Goal: Task Accomplishment & Management: Complete application form

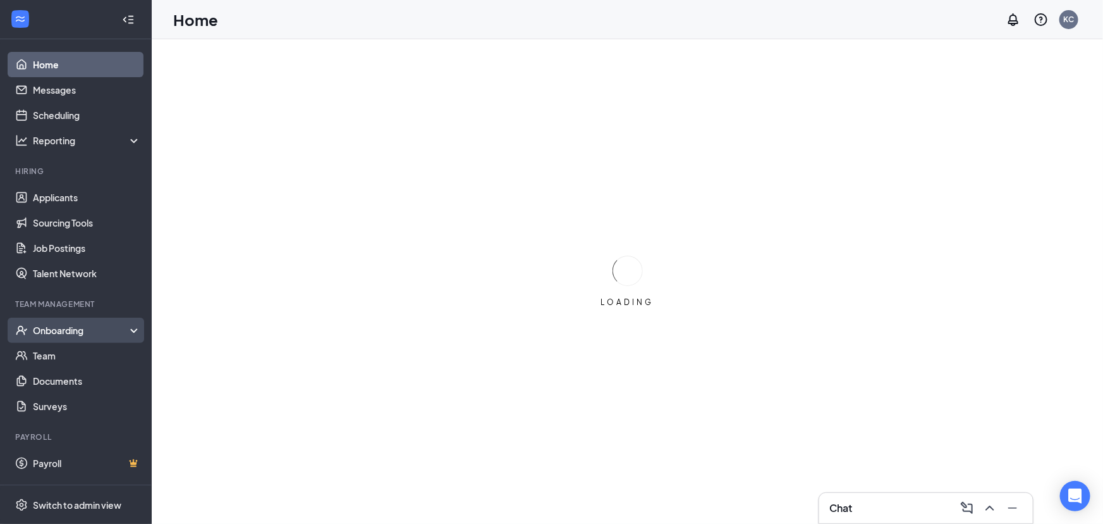
click at [99, 332] on div "Onboarding" at bounding box center [81, 330] width 97 height 13
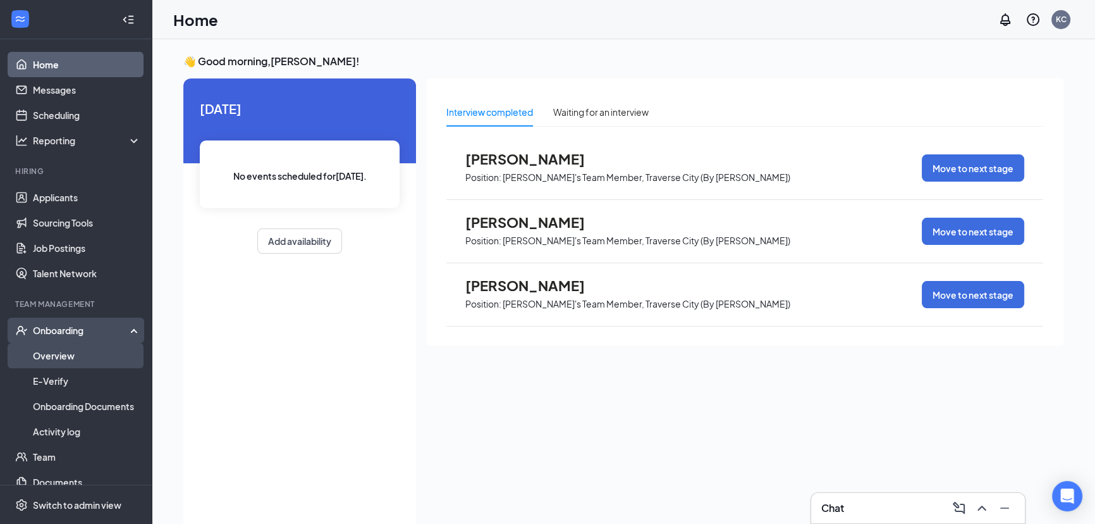
click at [97, 360] on link "Overview" at bounding box center [87, 355] width 108 height 25
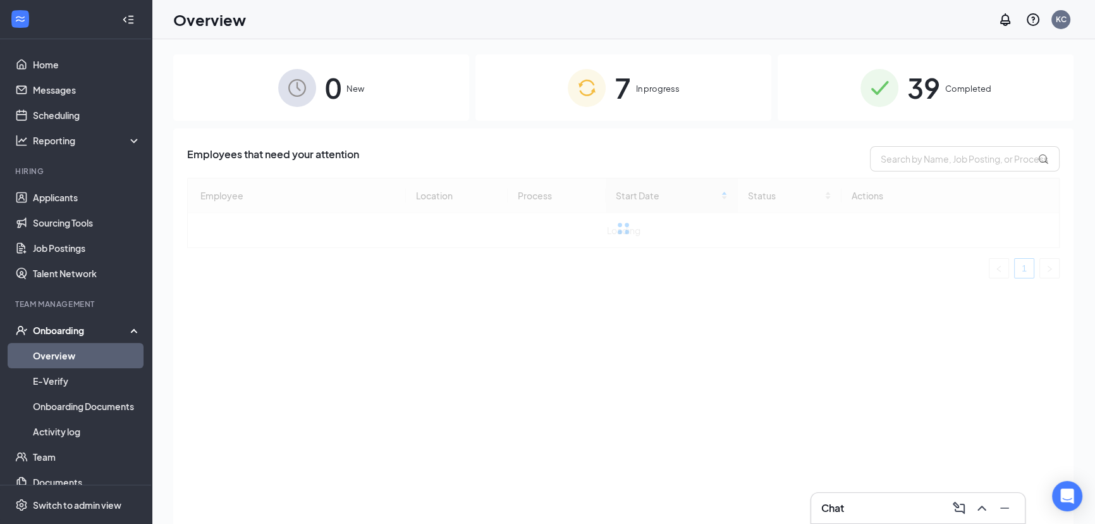
click at [677, 80] on div "7 In progress" at bounding box center [624, 87] width 296 height 66
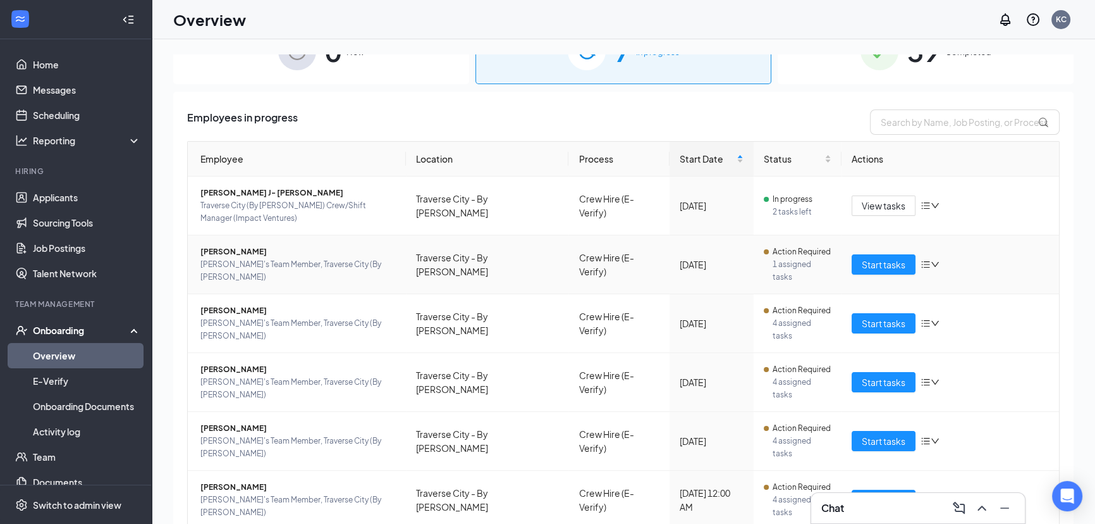
scroll to position [57, 0]
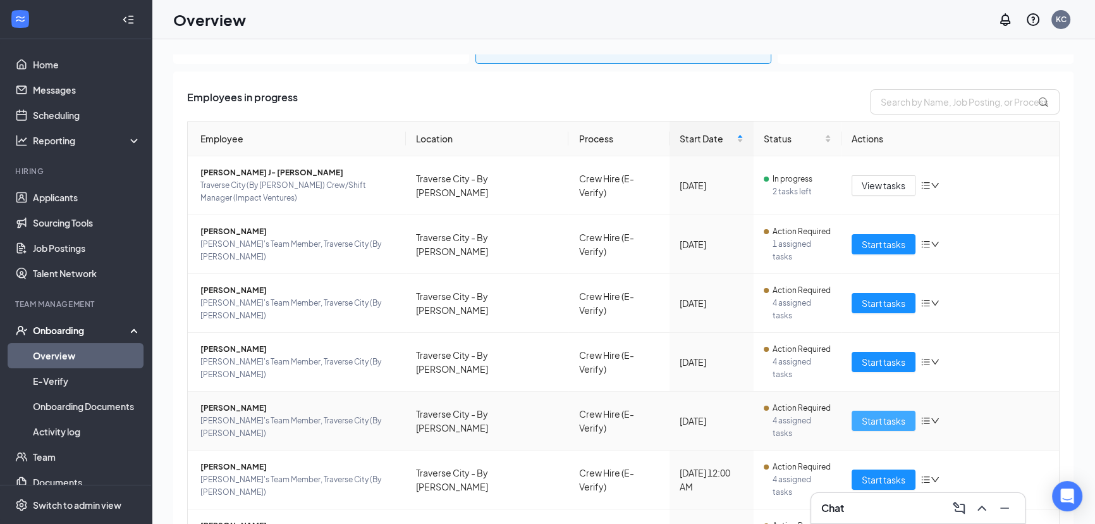
click at [893, 414] on span "Start tasks" at bounding box center [884, 421] width 44 height 14
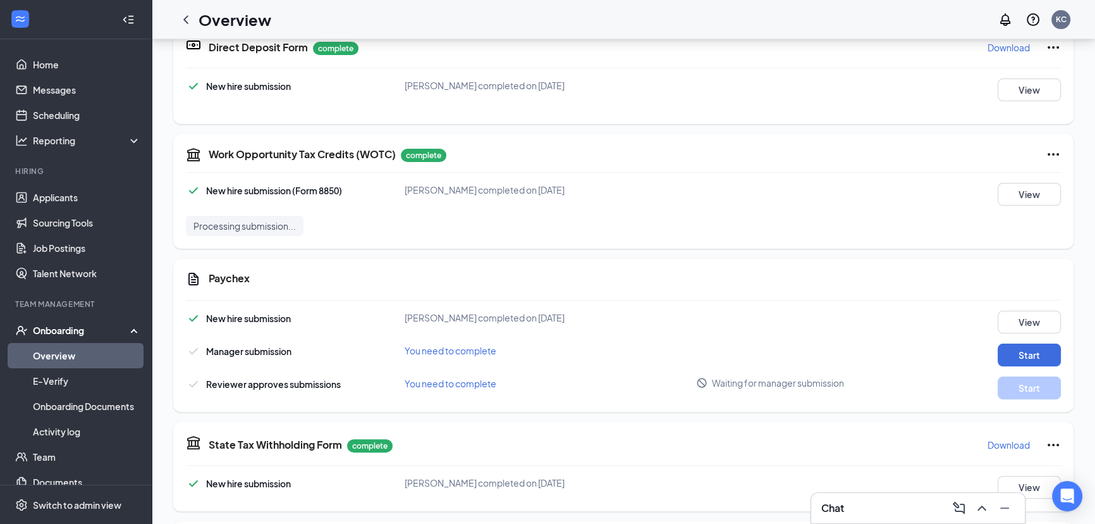
scroll to position [402, 0]
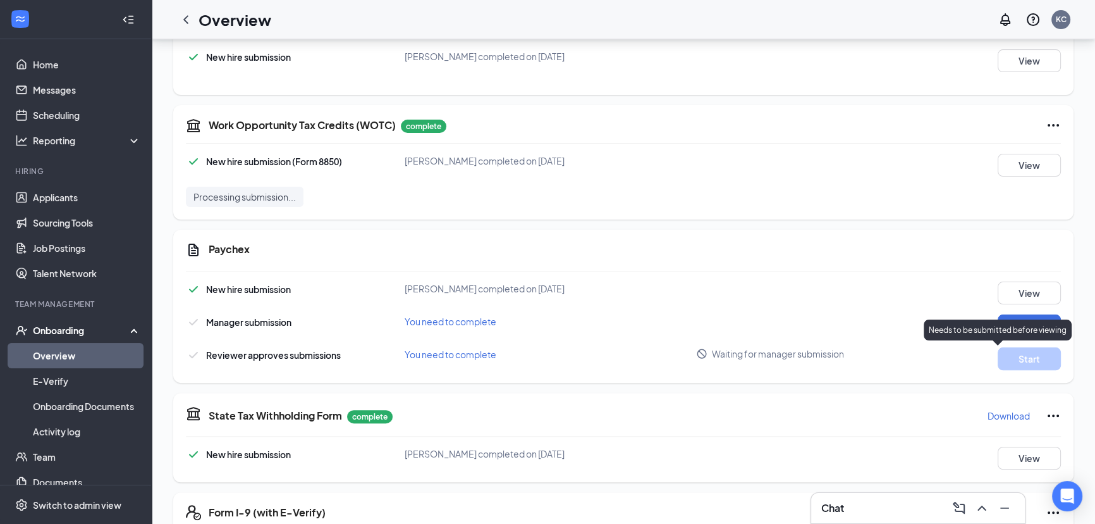
click at [1012, 322] on div "Needs to be submitted before viewing" at bounding box center [998, 329] width 148 height 21
click at [1016, 329] on button "Start" at bounding box center [1029, 325] width 63 height 23
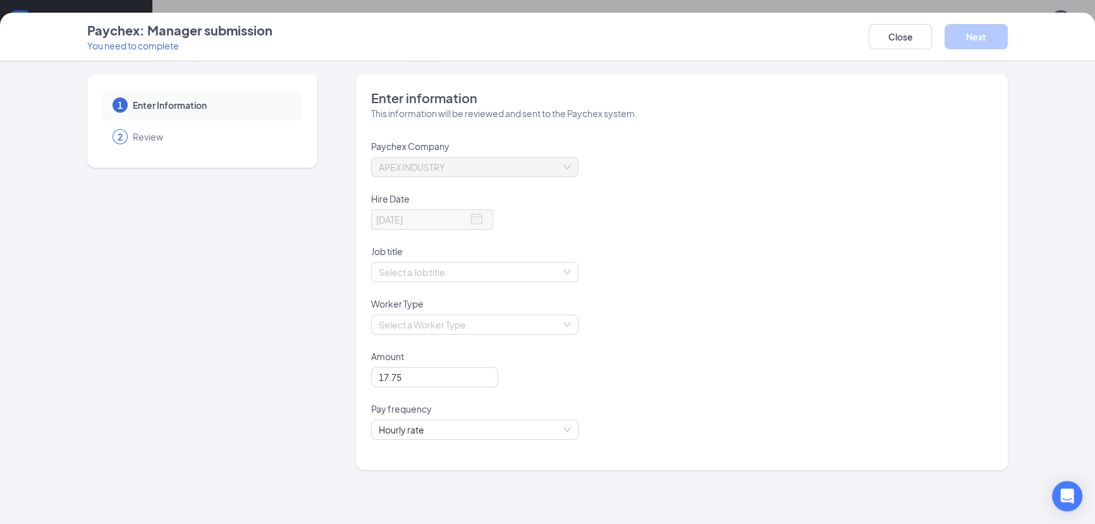
scroll to position [632, 0]
click at [396, 170] on span "APEX INDUSTRY" at bounding box center [475, 166] width 192 height 19
click at [493, 429] on span "Hourly rate" at bounding box center [475, 429] width 192 height 19
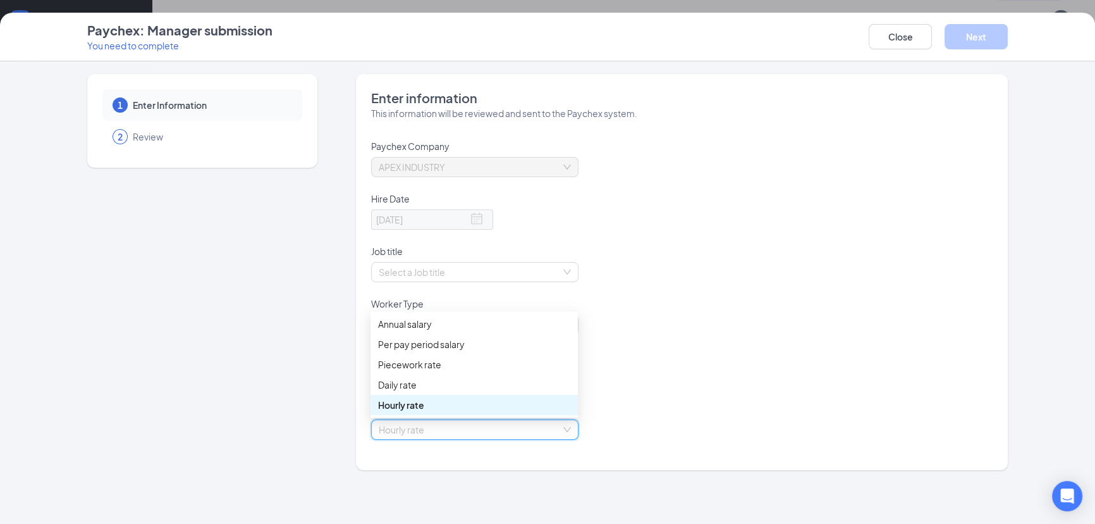
click at [493, 429] on span "Hourly rate" at bounding box center [475, 429] width 192 height 19
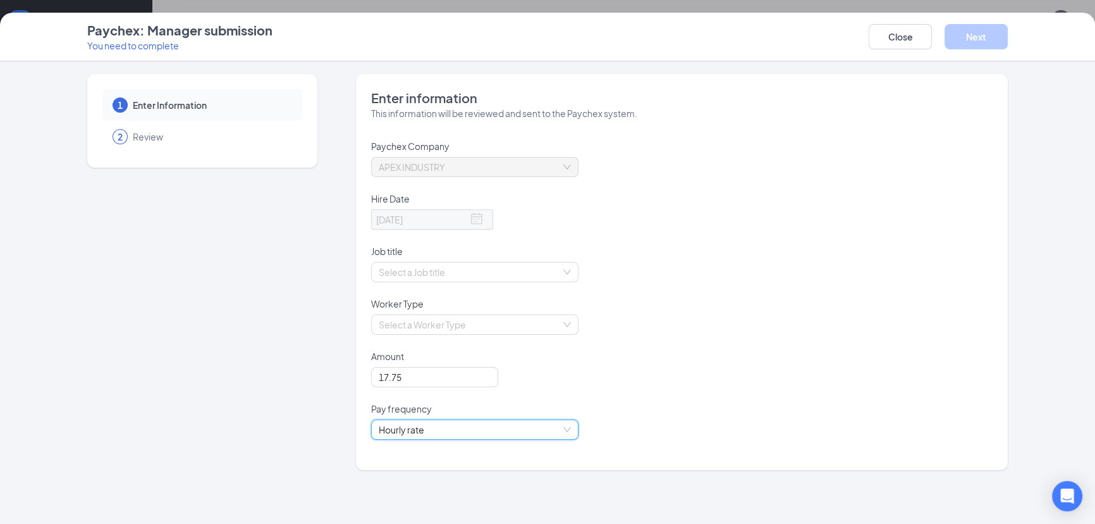
scroll to position [621, 0]
click at [450, 322] on input "search" at bounding box center [470, 324] width 183 height 19
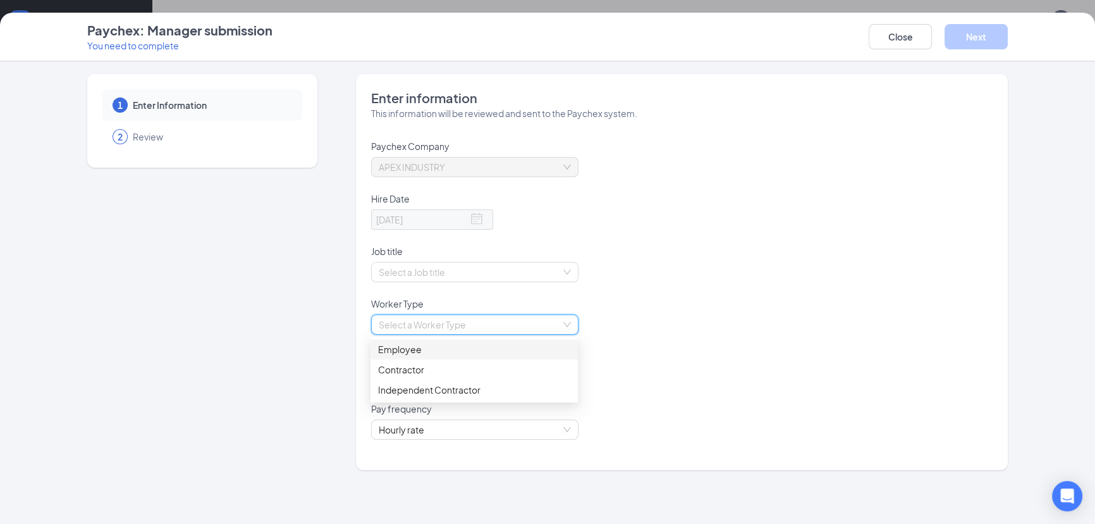
click at [417, 349] on div "Employee" at bounding box center [474, 349] width 192 height 14
click at [433, 270] on input "search" at bounding box center [470, 271] width 183 height 19
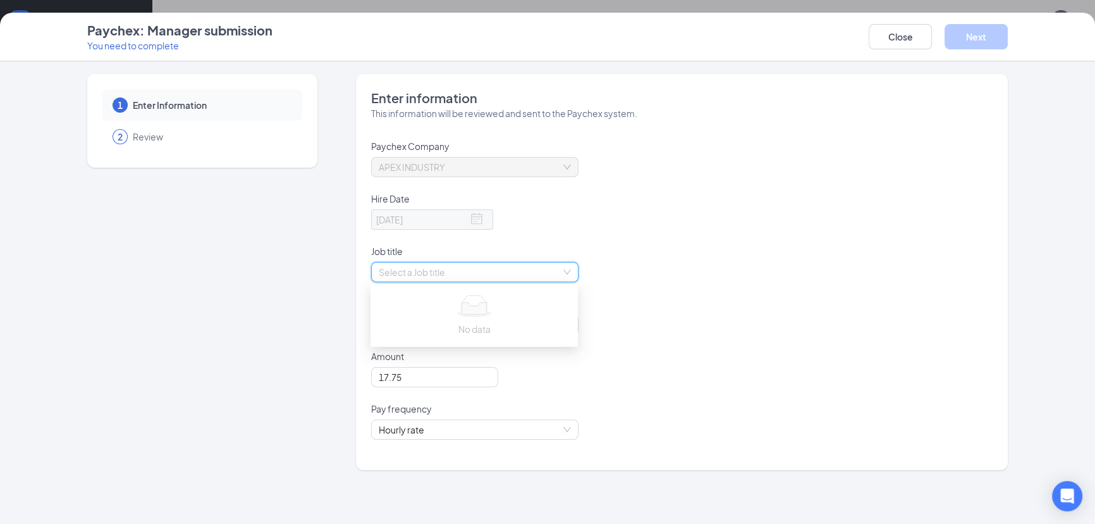
click at [429, 239] on div "[DATE]" at bounding box center [682, 226] width 622 height 35
click at [470, 274] on input "search" at bounding box center [470, 271] width 183 height 19
click at [441, 166] on div "APEX INDUSTRY" at bounding box center [474, 167] width 207 height 20
click at [439, 151] on p "Paychex Company" at bounding box center [410, 146] width 78 height 13
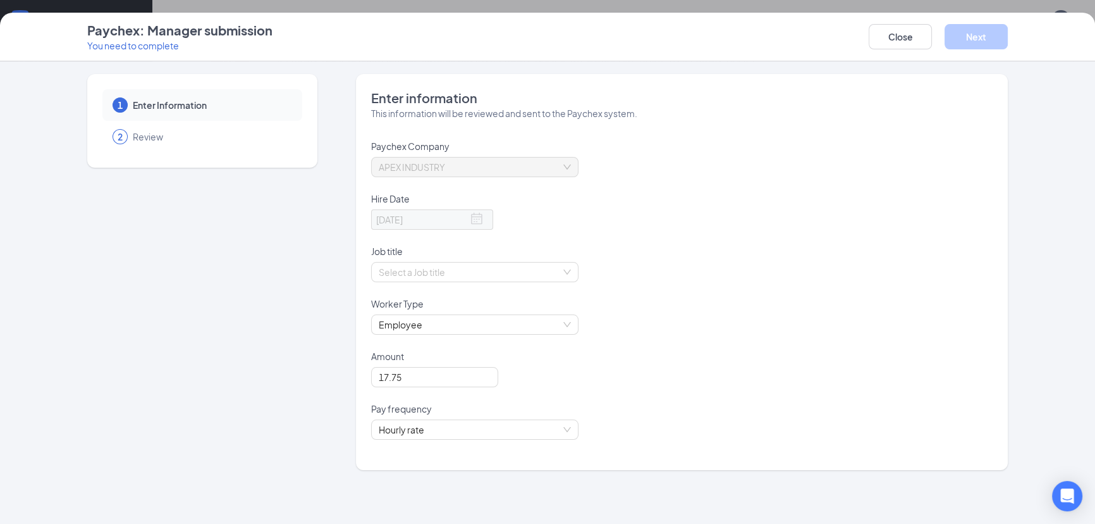
scroll to position [0, 0]
click at [144, 136] on span "Review" at bounding box center [211, 136] width 157 height 13
click at [417, 168] on span "APEX INDUSTRY" at bounding box center [475, 166] width 192 height 19
click at [450, 274] on input "search" at bounding box center [470, 271] width 183 height 19
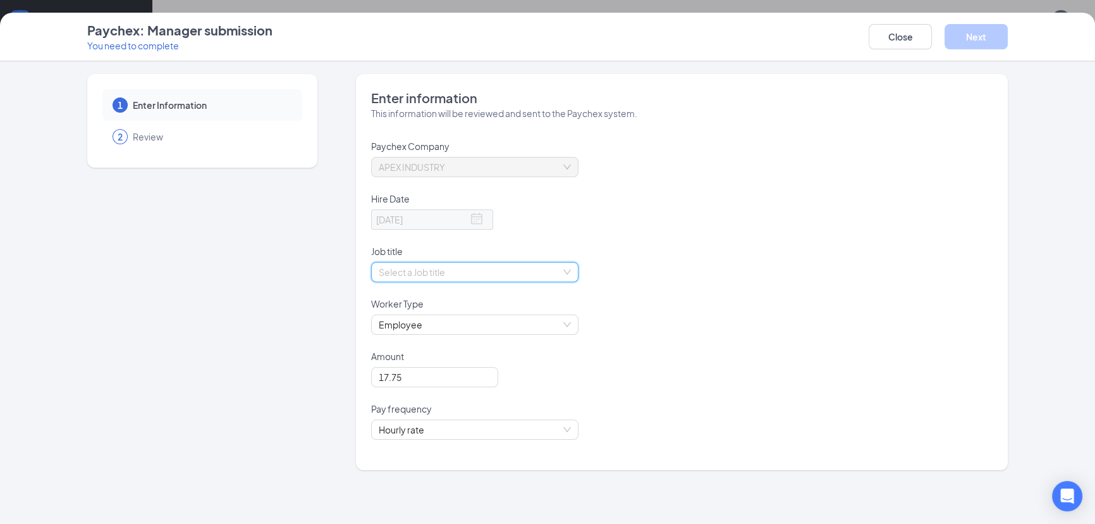
scroll to position [287, 0]
click at [897, 30] on button "Close" at bounding box center [900, 36] width 63 height 25
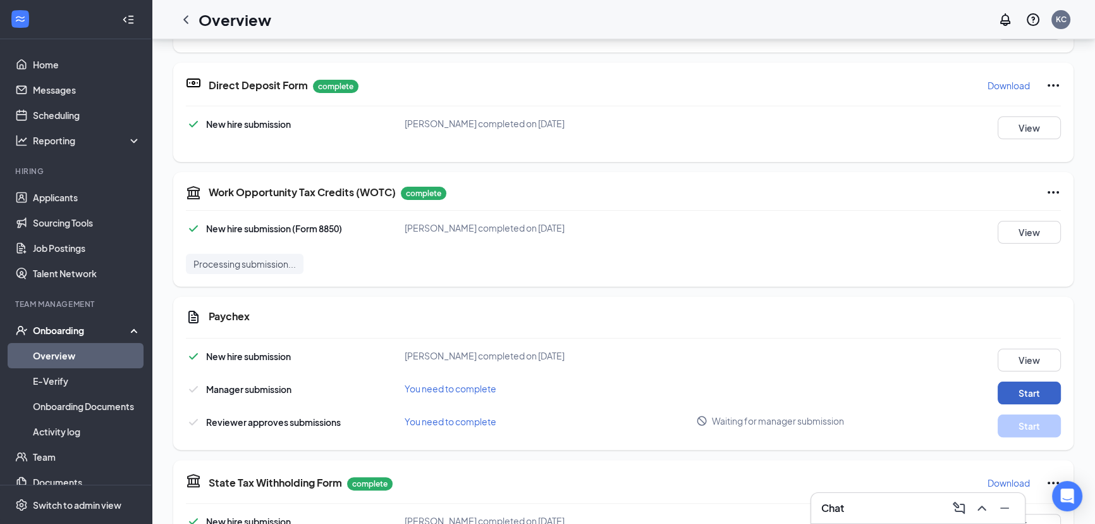
scroll to position [402, 0]
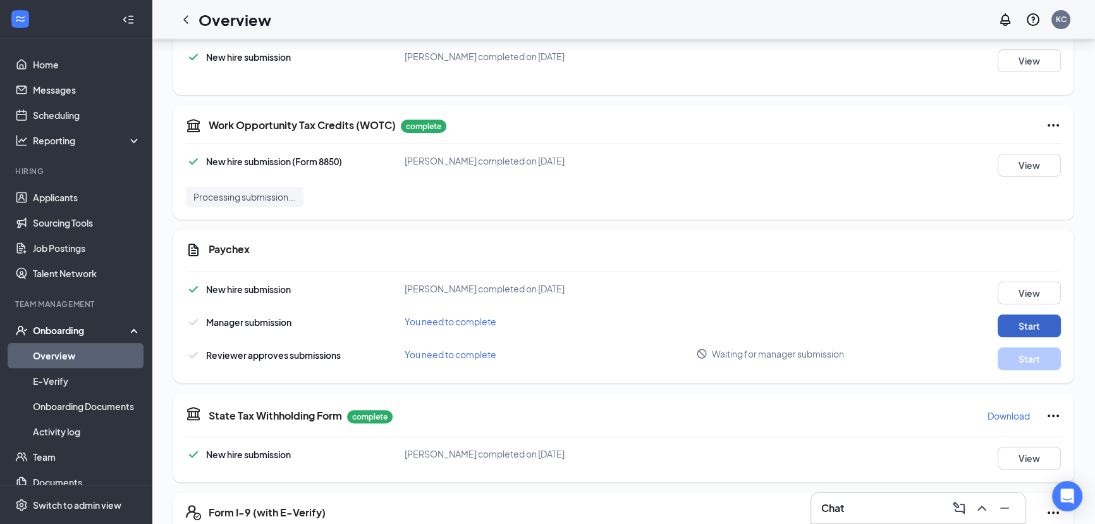
click at [1026, 322] on button "Start" at bounding box center [1029, 325] width 63 height 23
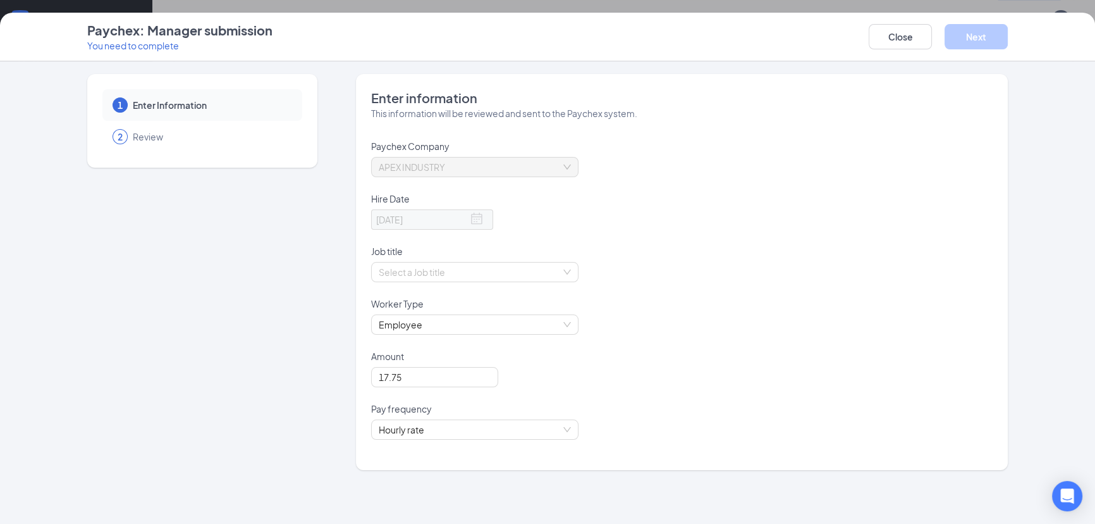
scroll to position [736, 0]
drag, startPoint x: 908, startPoint y: 20, endPoint x: 906, endPoint y: 32, distance: 12.3
click at [908, 21] on div "Paychex: Manager submission You need to complete Close Next" at bounding box center [547, 37] width 1095 height 49
click at [905, 32] on button "Close" at bounding box center [900, 36] width 63 height 25
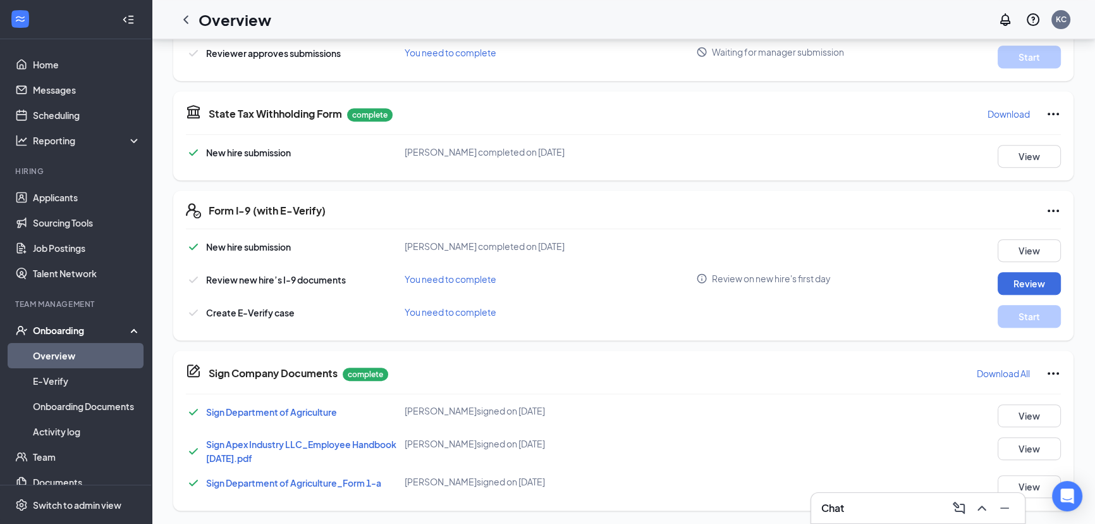
scroll to position [32, 0]
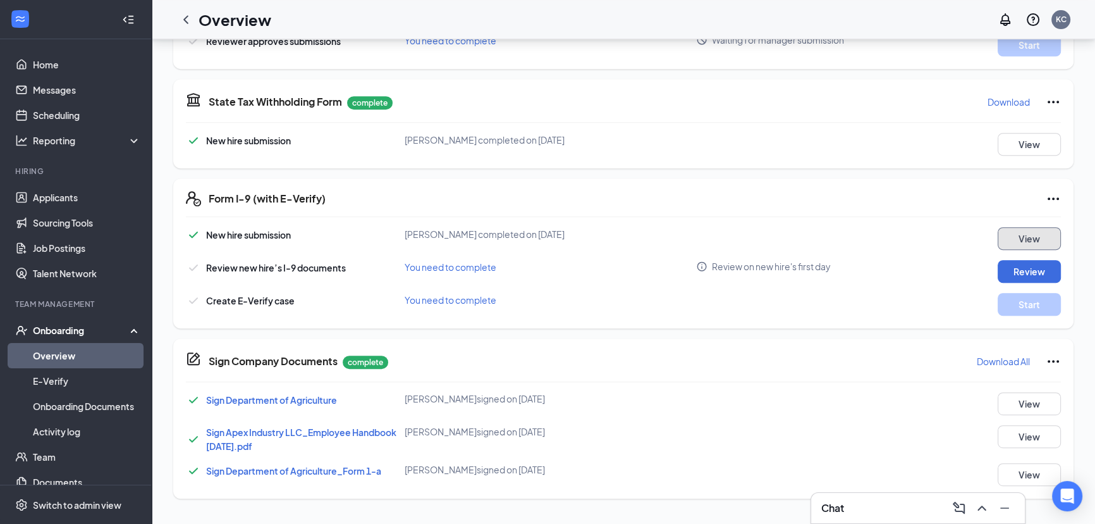
click at [1014, 240] on button "View" at bounding box center [1029, 238] width 63 height 23
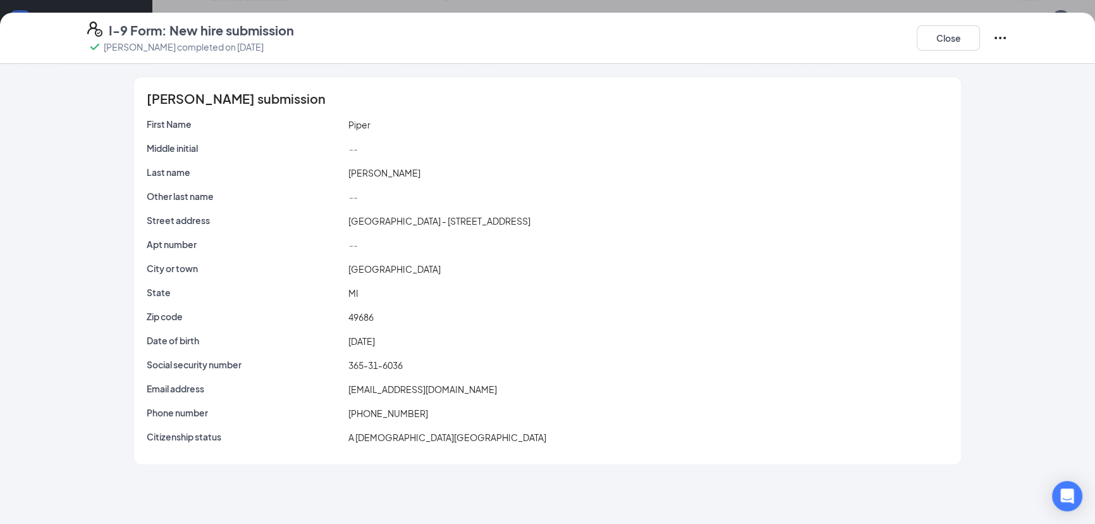
scroll to position [736, 0]
click at [930, 32] on button "Close" at bounding box center [948, 37] width 63 height 25
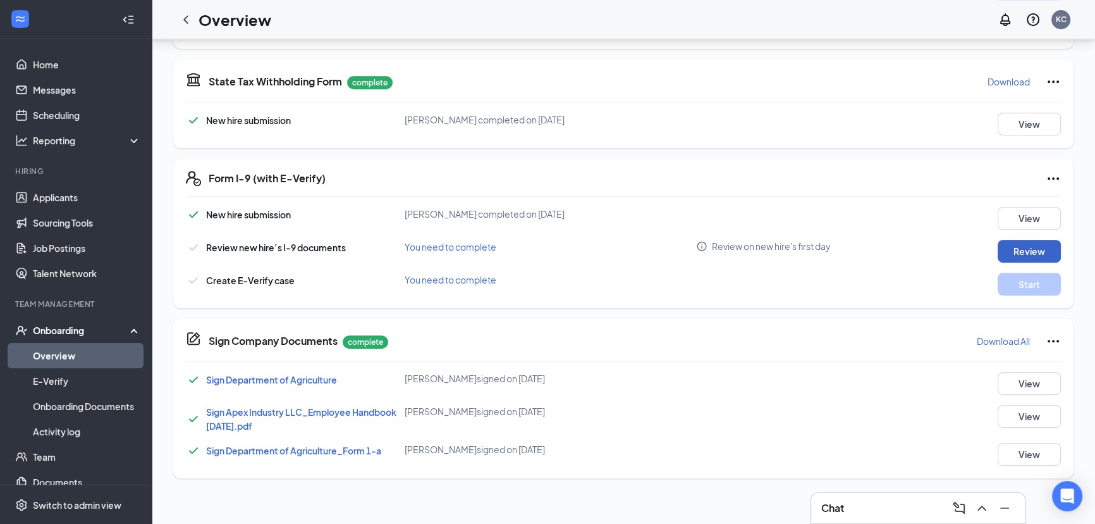
click at [1007, 243] on button "Review" at bounding box center [1029, 251] width 63 height 23
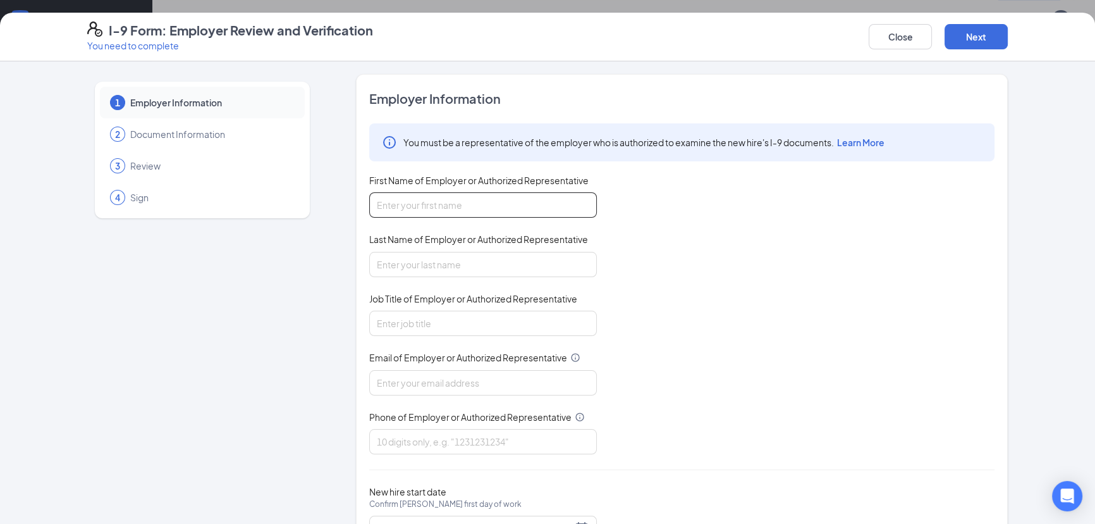
click at [441, 203] on input "First Name of Employer or Authorized Representative" at bounding box center [483, 204] width 228 height 25
click at [257, 219] on div "1 Employer Information 2 Document Information 3 Review 4 Sign" at bounding box center [202, 323] width 230 height 498
click at [425, 199] on input "First Name of Employer or Authorized Representative" at bounding box center [483, 204] width 228 height 25
type input "Colton"
type input "Sefton"
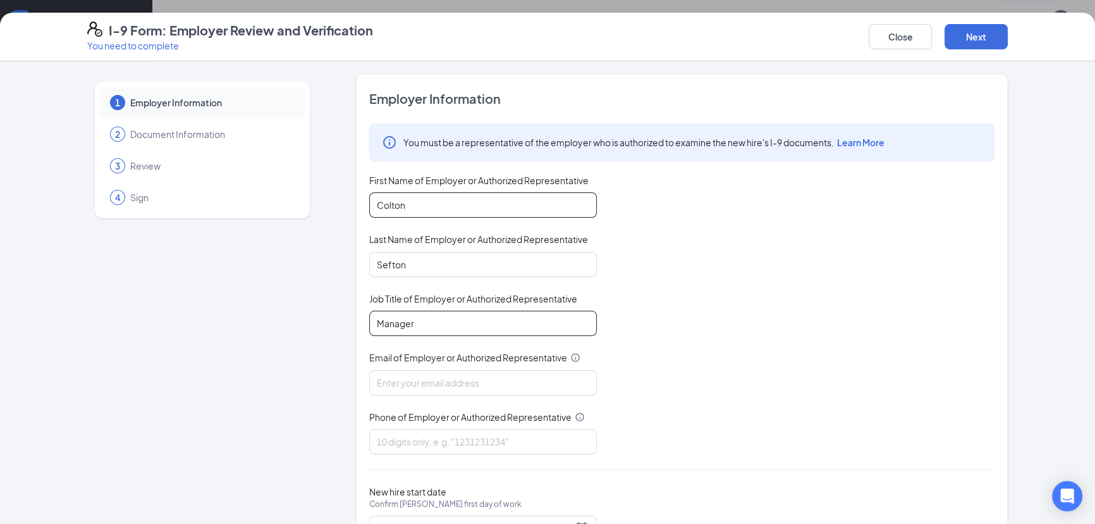
type input "Manager"
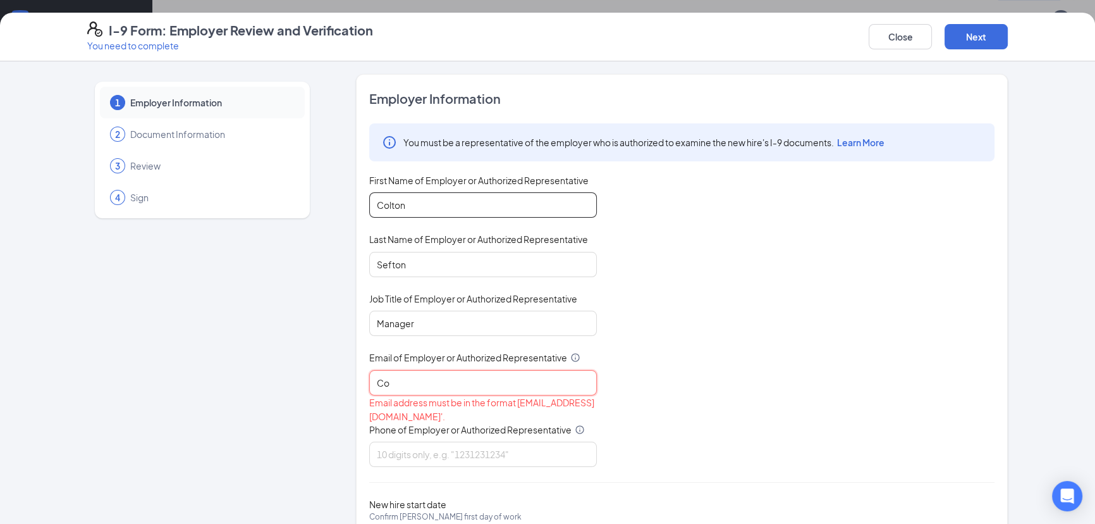
type input "C"
paste input "[EMAIL_ADDRESS][DOMAIN_NAME]"
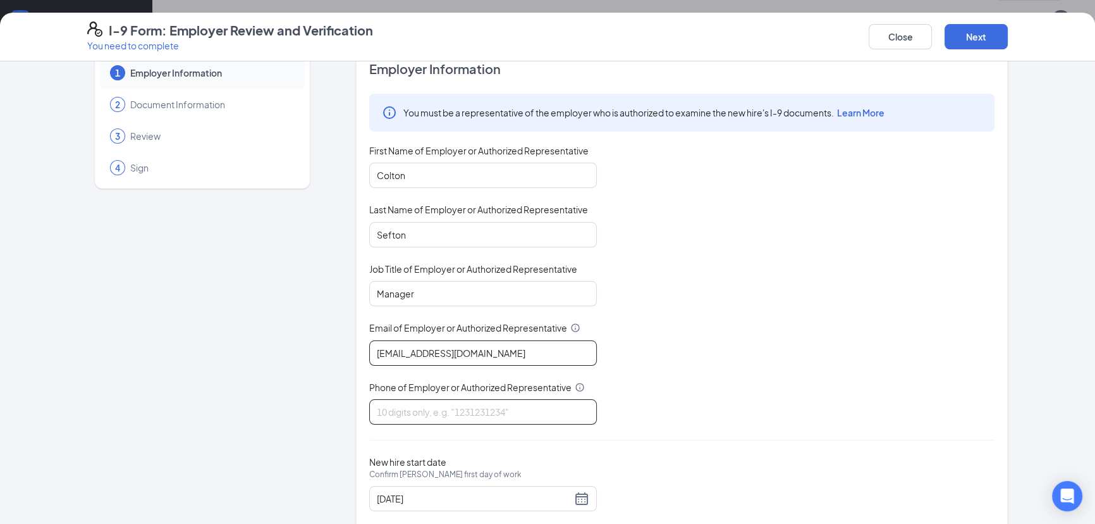
scroll to position [58, 0]
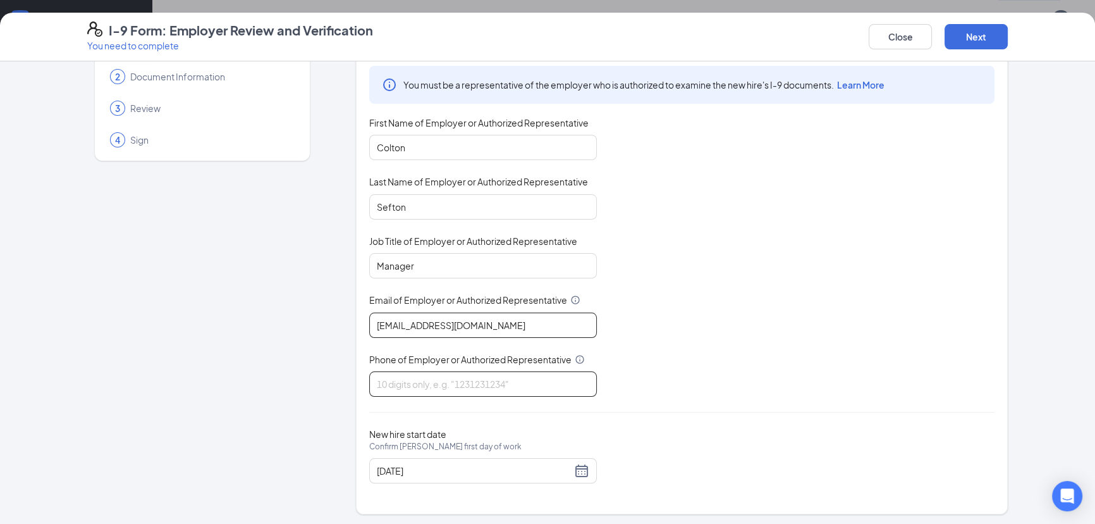
type input "[EMAIL_ADDRESS][DOMAIN_NAME]"
click at [410, 376] on input "Phone of Employer or Authorized Representative" at bounding box center [483, 383] width 228 height 25
type input "2313427879"
drag, startPoint x: 220, startPoint y: 309, endPoint x: 261, endPoint y: 319, distance: 41.7
click at [221, 309] on div "1 Employer Information 2 Document Information 3 Review 4 Sign" at bounding box center [202, 265] width 230 height 498
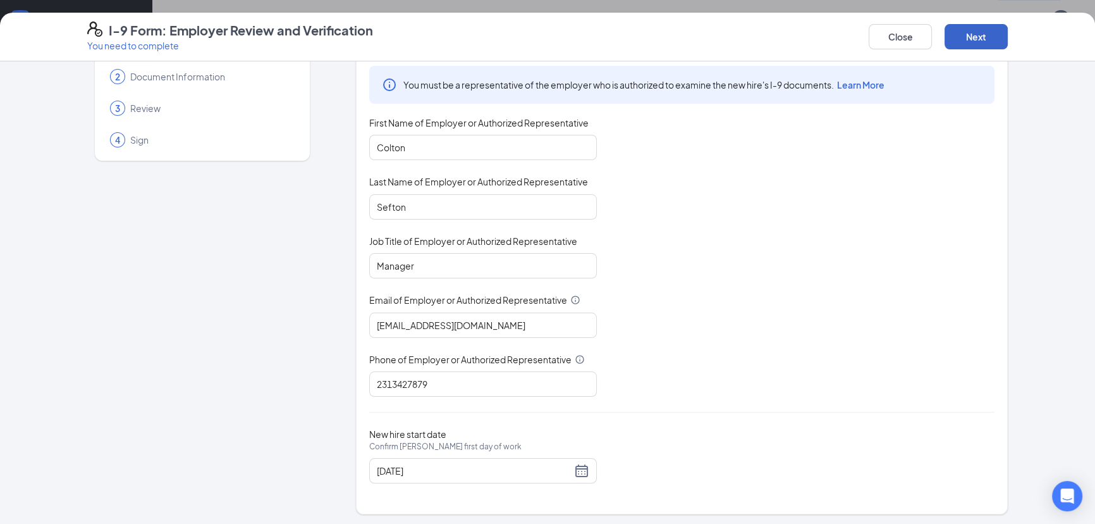
click at [950, 32] on button "Next" at bounding box center [976, 36] width 63 height 25
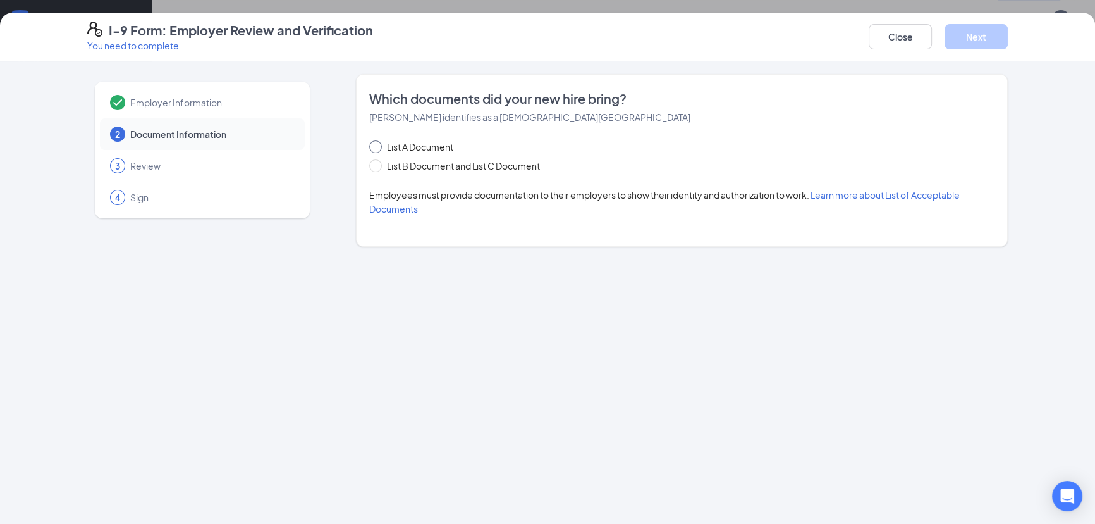
click at [393, 149] on span "List A Document" at bounding box center [420, 147] width 77 height 14
click at [378, 149] on input "List A Document" at bounding box center [373, 144] width 9 height 9
radio input "true"
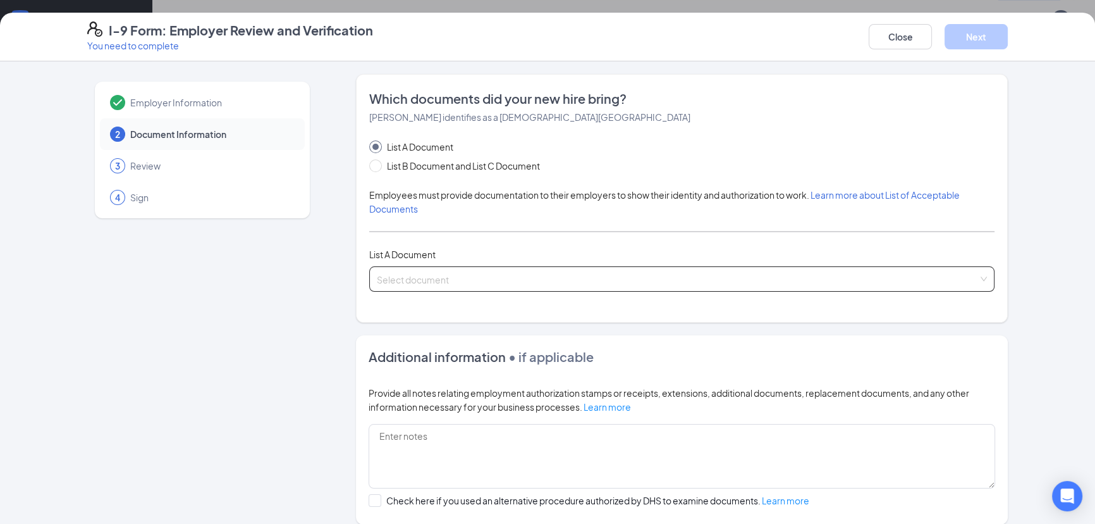
click at [409, 278] on input "search" at bounding box center [677, 276] width 601 height 19
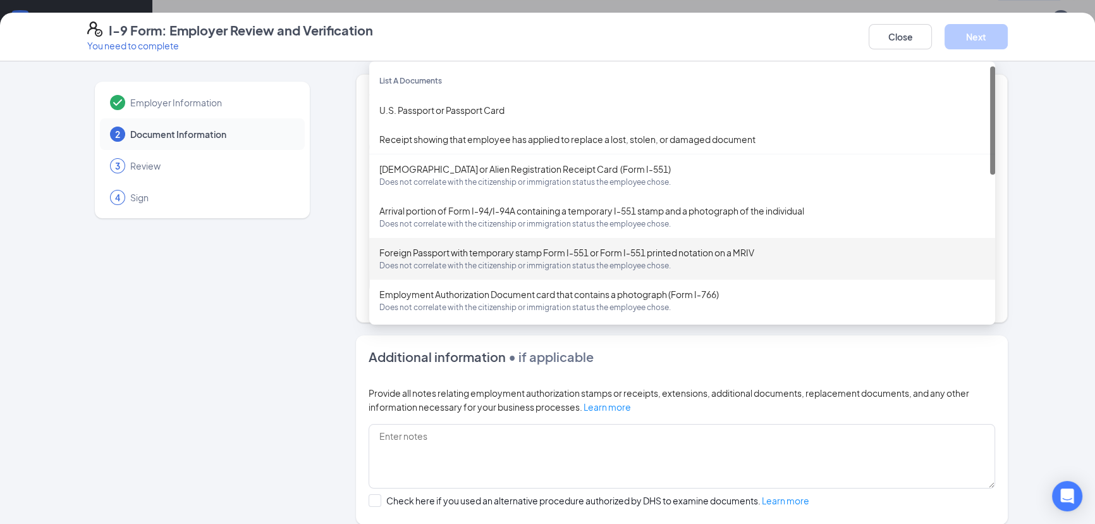
scroll to position [449, 0]
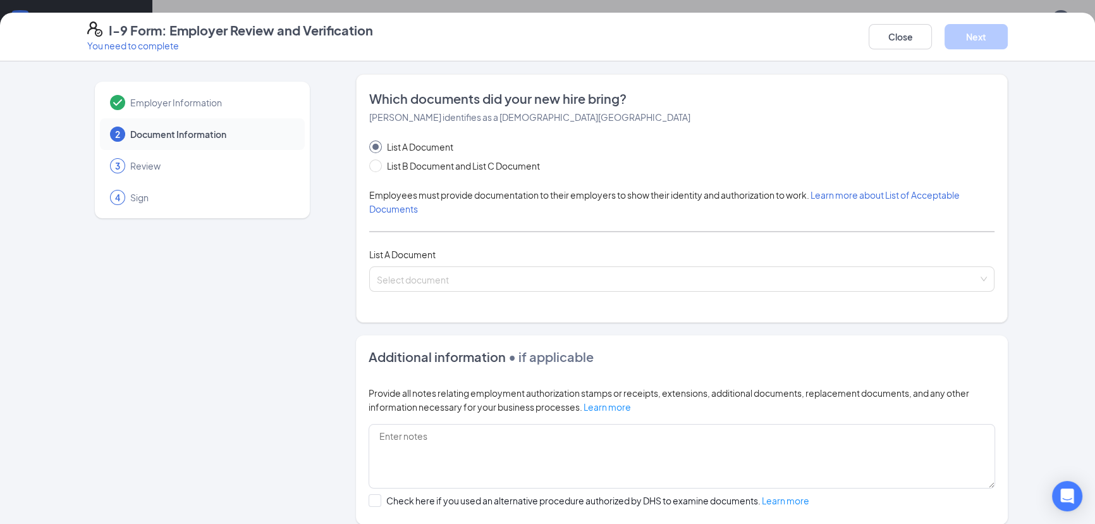
click at [268, 274] on div "Employer Information 2 Document Information 3 Review 4 Sign" at bounding box center [202, 359] width 230 height 570
click at [392, 169] on span "List B Document and List C Document" at bounding box center [463, 166] width 163 height 14
click at [378, 168] on input "List B Document and List C Document" at bounding box center [373, 163] width 9 height 9
radio input "true"
radio input "false"
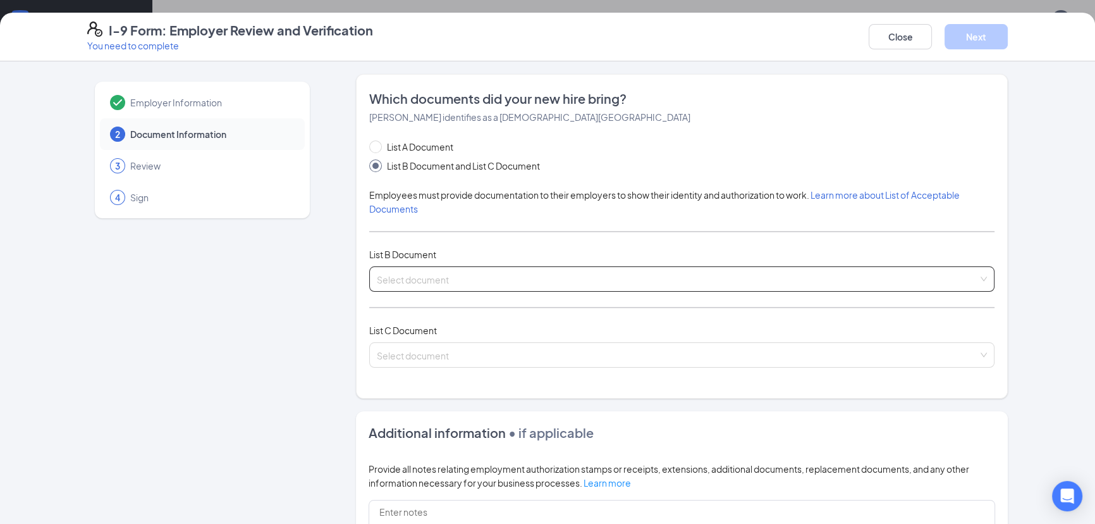
click at [407, 269] on input "search" at bounding box center [677, 276] width 601 height 19
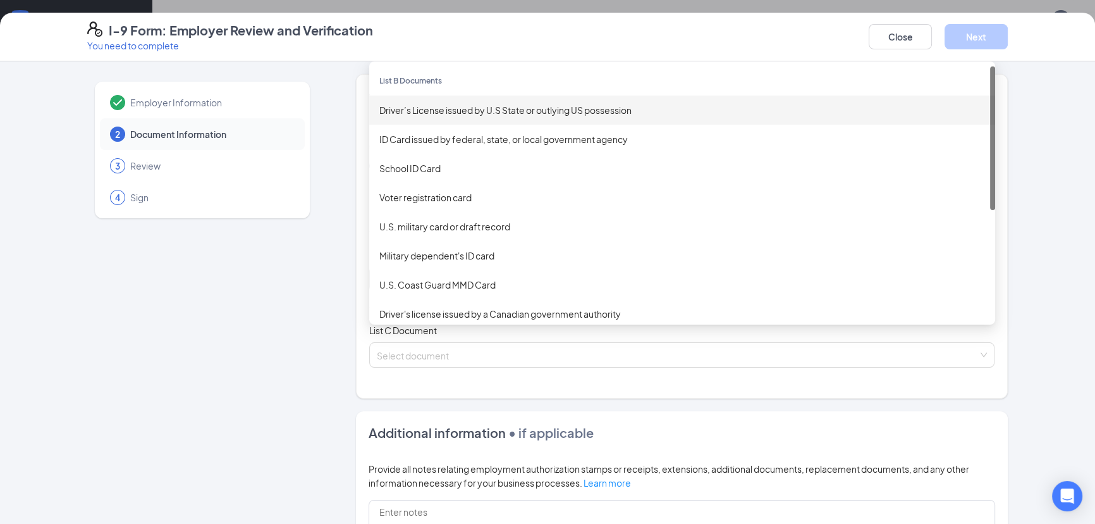
click at [436, 109] on div "Driver’s License issued by U.S State or outlying US possession" at bounding box center [682, 110] width 606 height 14
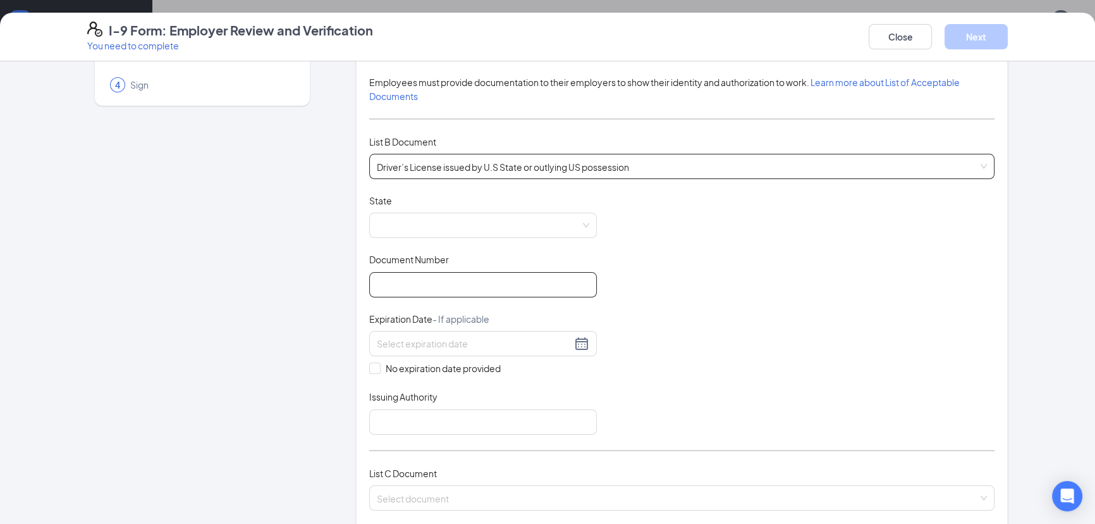
scroll to position [114, 0]
click at [421, 216] on span at bounding box center [483, 223] width 212 height 24
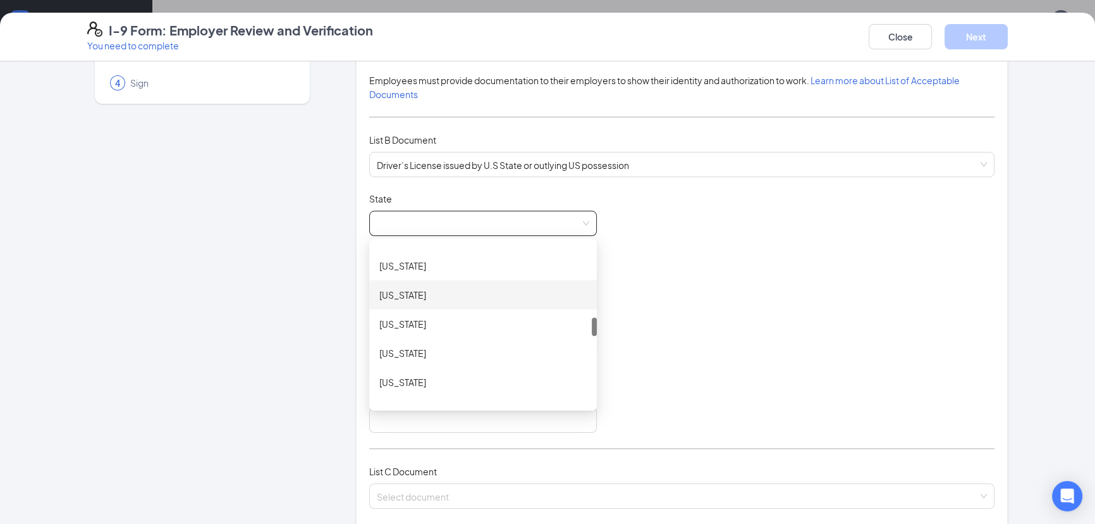
scroll to position [575, 0]
drag, startPoint x: 389, startPoint y: 379, endPoint x: 390, endPoint y: 357, distance: 22.8
click at [388, 379] on div "[US_STATE]" at bounding box center [482, 381] width 207 height 14
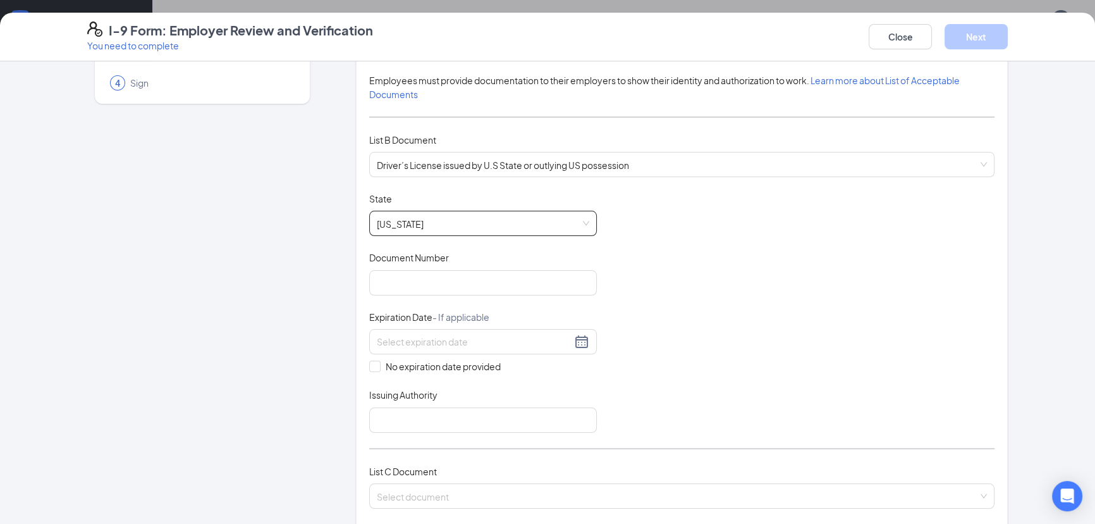
click at [410, 265] on div "Document Number" at bounding box center [483, 260] width 228 height 18
click at [409, 276] on input "Document Number" at bounding box center [483, 282] width 228 height 25
click at [267, 281] on div "Employer Information 2 Document Information 3 Review 4 Sign" at bounding box center [202, 411] width 230 height 902
click at [402, 284] on input "Document Number" at bounding box center [483, 282] width 228 height 25
type input "k900000395219"
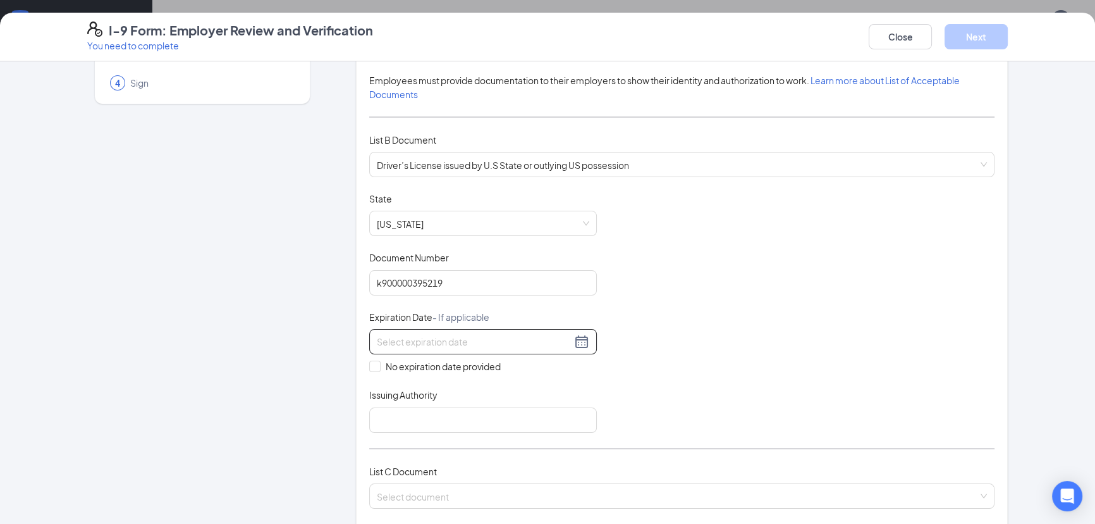
click at [481, 339] on input at bounding box center [474, 342] width 195 height 14
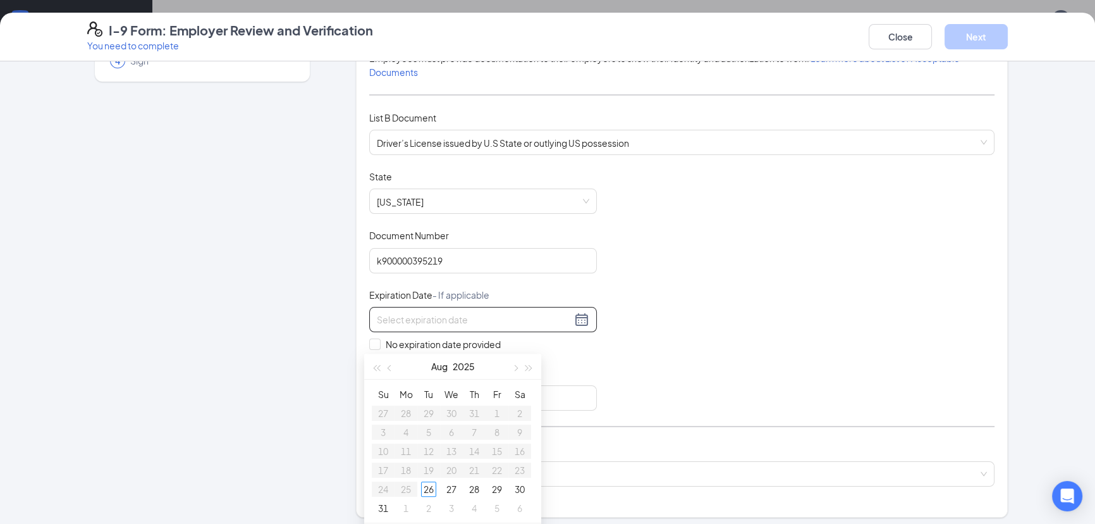
scroll to position [172, 0]
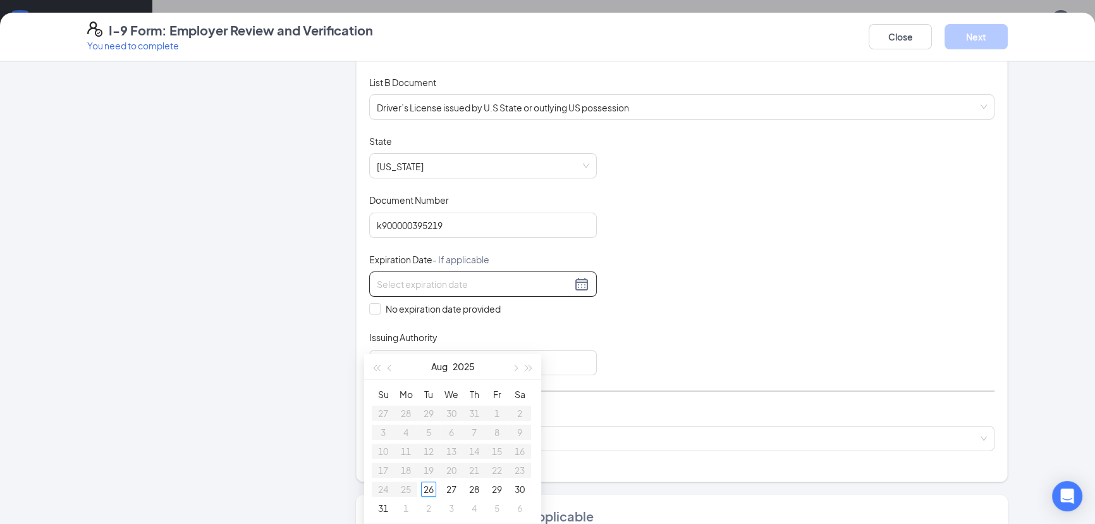
click at [412, 278] on input at bounding box center [474, 284] width 195 height 14
click at [569, 278] on div at bounding box center [483, 283] width 212 height 15
click at [570, 279] on div at bounding box center [483, 283] width 212 height 15
click at [574, 280] on div at bounding box center [483, 283] width 212 height 15
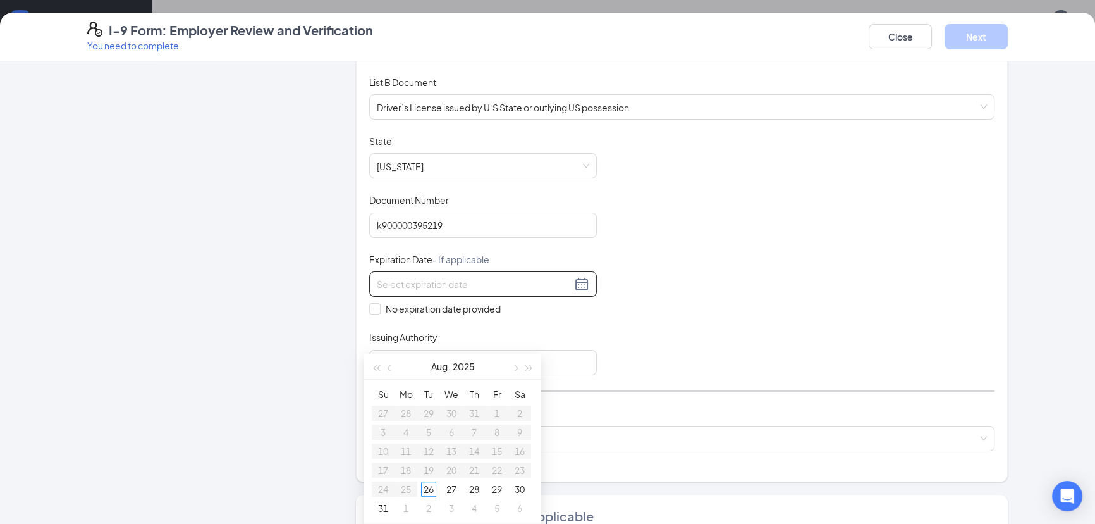
click at [574, 280] on div at bounding box center [483, 283] width 212 height 15
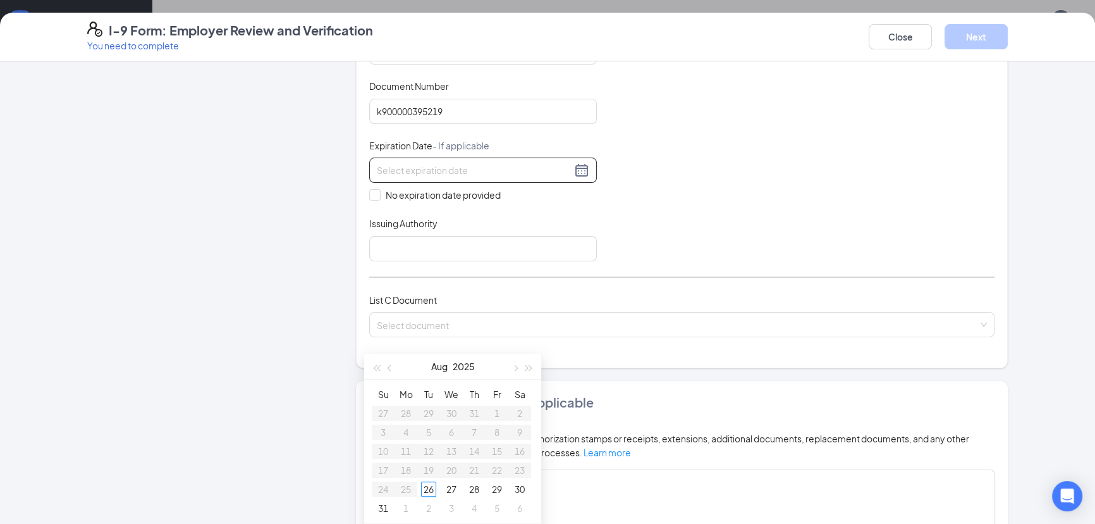
scroll to position [287, 0]
type input "[DATE]"
click at [369, 235] on input "Issuing Authority" at bounding box center [483, 247] width 228 height 25
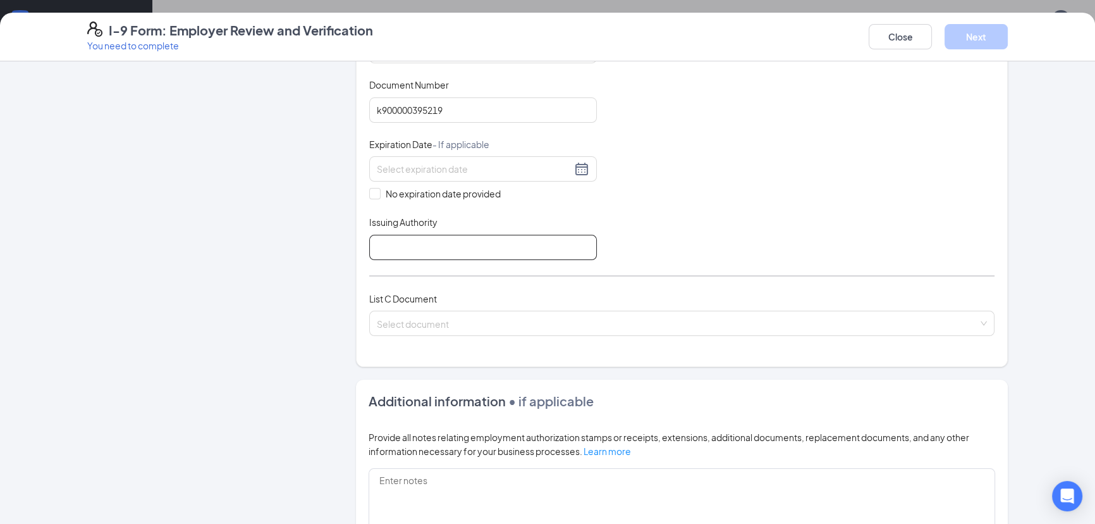
click at [386, 243] on input "Issuing Authority" at bounding box center [483, 247] width 228 height 25
type input "State of [US_STATE]"
click at [304, 262] on div "Employer Information 2 Document Information 3 Review 4 Sign" at bounding box center [202, 238] width 230 height 902
click at [417, 322] on input "search" at bounding box center [677, 320] width 601 height 19
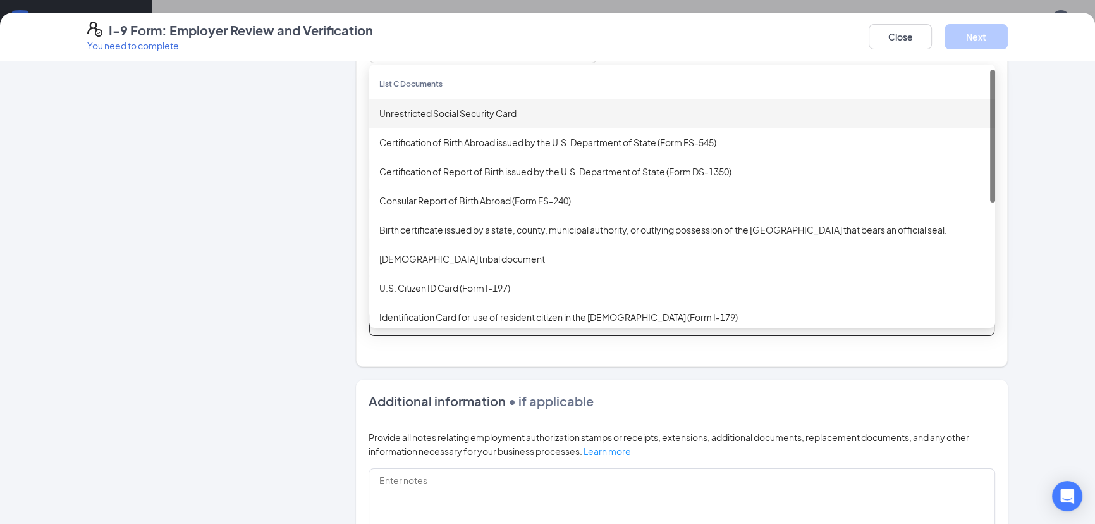
click at [442, 114] on div "Unrestricted Social Security Card" at bounding box center [682, 113] width 606 height 14
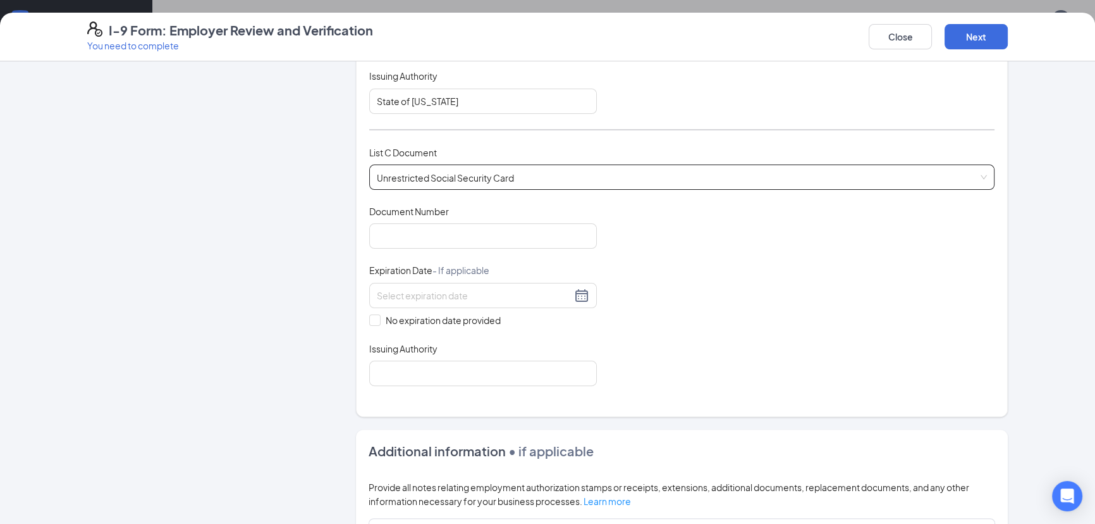
scroll to position [460, 0]
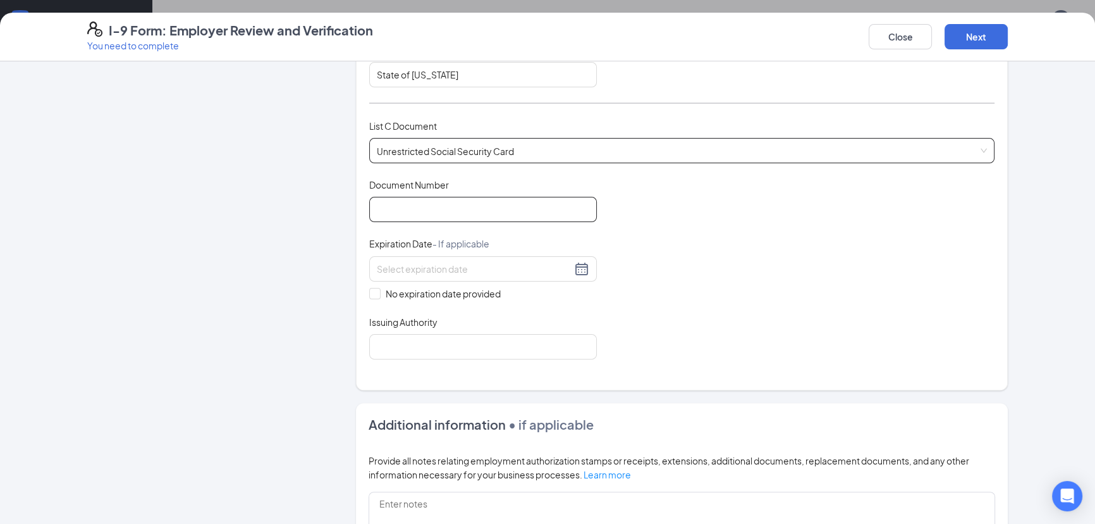
click at [400, 209] on input "Document Number" at bounding box center [483, 209] width 228 height 25
click at [271, 201] on div "Employer Information 2 Document Information 3 Review 4 Sign" at bounding box center [202, 163] width 230 height 1098
click at [392, 209] on input "Document Number" at bounding box center [483, 209] width 228 height 25
click at [343, 243] on div "Employer Information 2 Document Information 3 Review 4 Sign Which documents did…" at bounding box center [547, 163] width 921 height 1098
click at [391, 207] on input "Document Number" at bounding box center [483, 209] width 228 height 25
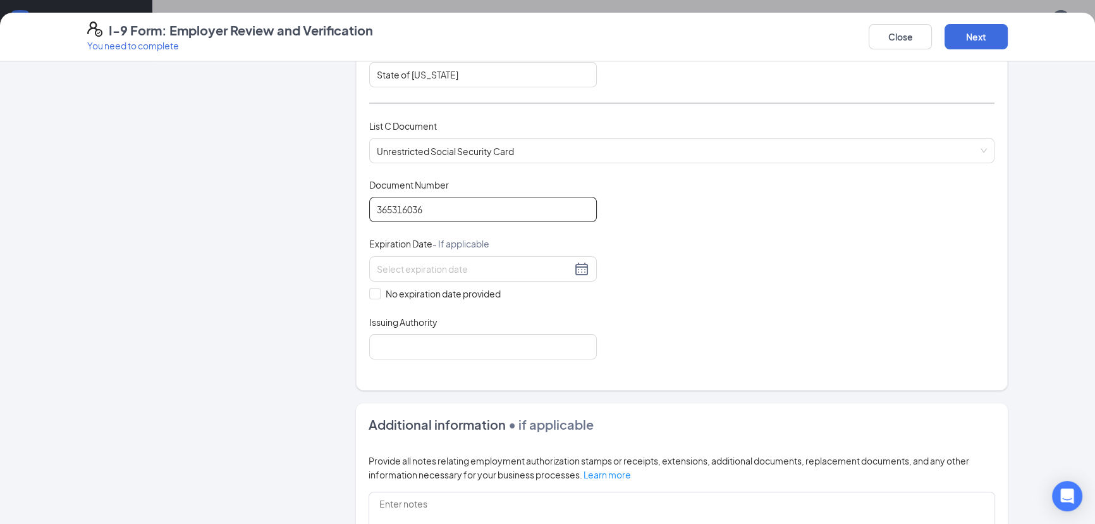
type input "365316036"
click at [208, 264] on div "Employer Information 2 Document Information 3 Review 4 Sign" at bounding box center [202, 163] width 230 height 1098
click at [369, 292] on span at bounding box center [374, 293] width 11 height 11
click at [369, 292] on input "No expiration date provided" at bounding box center [373, 292] width 9 height 9
checkbox input "true"
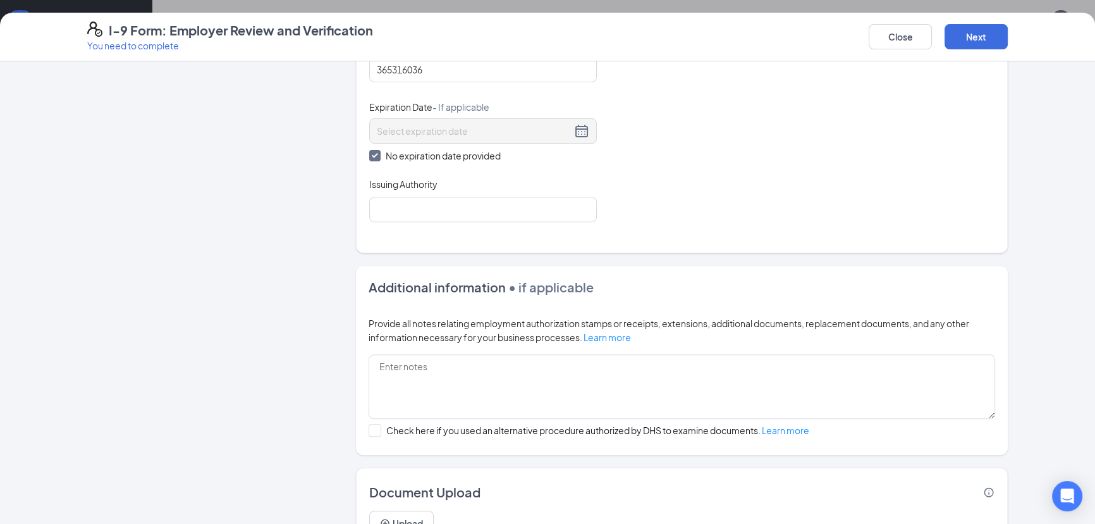
scroll to position [632, 0]
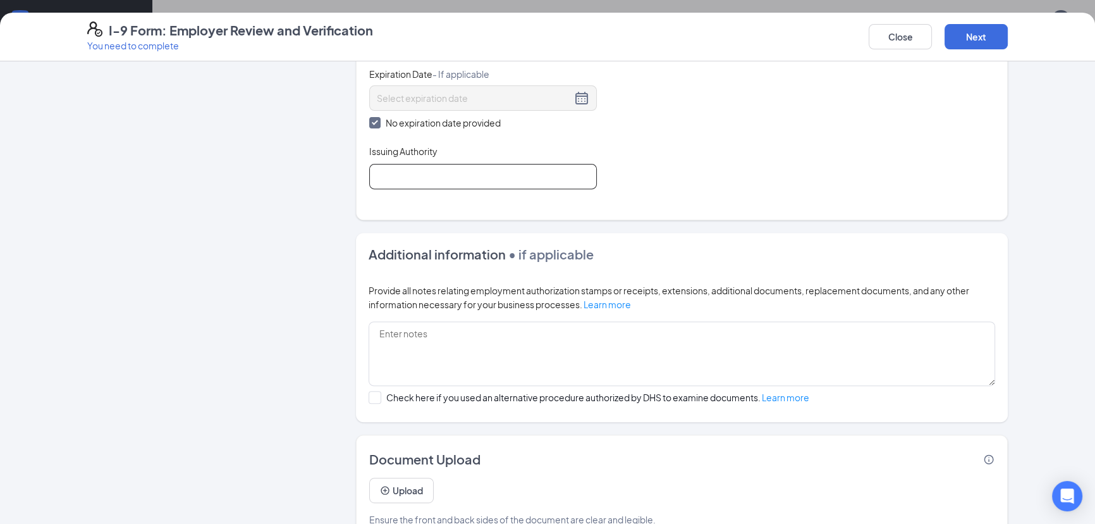
drag, startPoint x: 388, startPoint y: 166, endPoint x: 381, endPoint y: 171, distance: 7.7
click at [388, 166] on input "Issuing Authority" at bounding box center [483, 176] width 228 height 25
type input "social security admin"
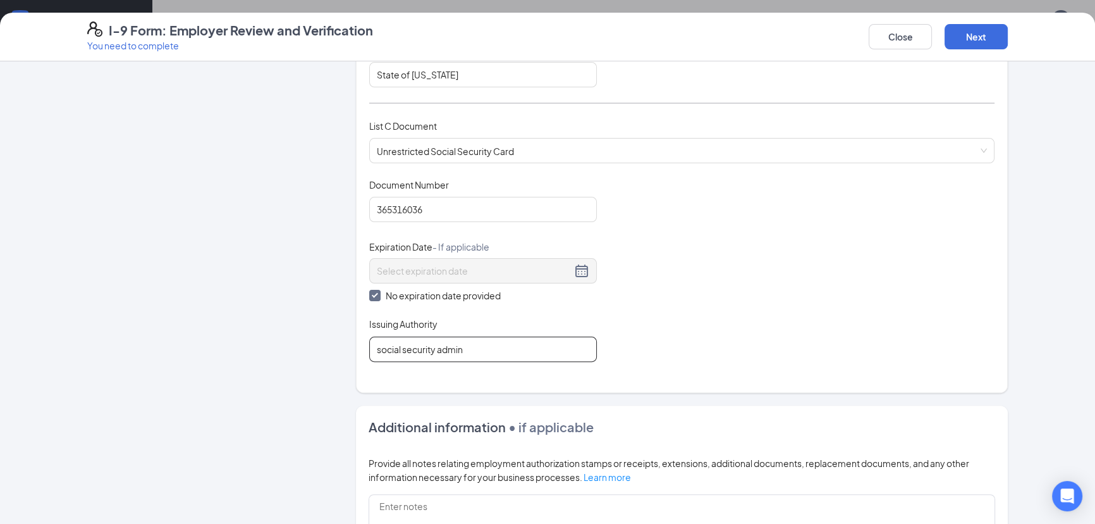
scroll to position [402, 0]
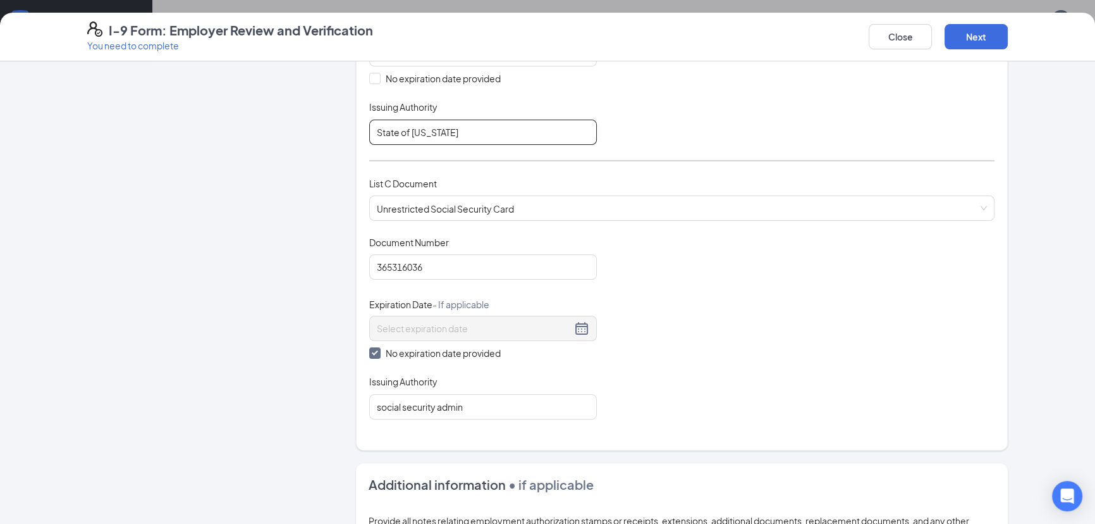
click at [424, 126] on input "State of [US_STATE]" at bounding box center [483, 132] width 228 height 25
click at [226, 136] on div "Employer Information 2 Document Information 3 Review 4 Sign" at bounding box center [202, 222] width 230 height 1100
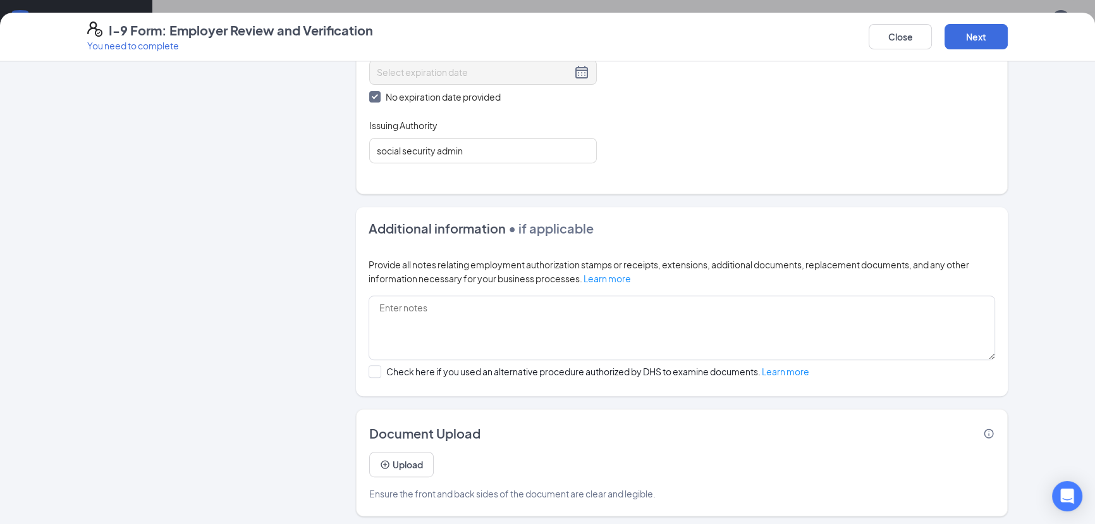
scroll to position [679, 0]
drag, startPoint x: 963, startPoint y: 29, endPoint x: 825, endPoint y: 116, distance: 163.3
click at [833, 113] on div "I-9 Form: Employer Review and Verification You need to complete Close Next Empl…" at bounding box center [547, 268] width 1095 height 511
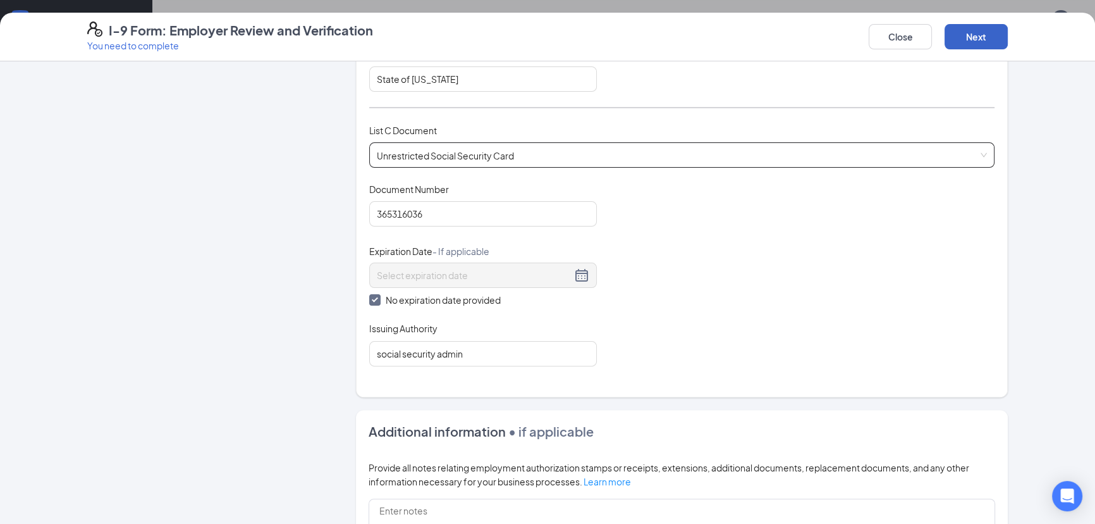
scroll to position [429, 0]
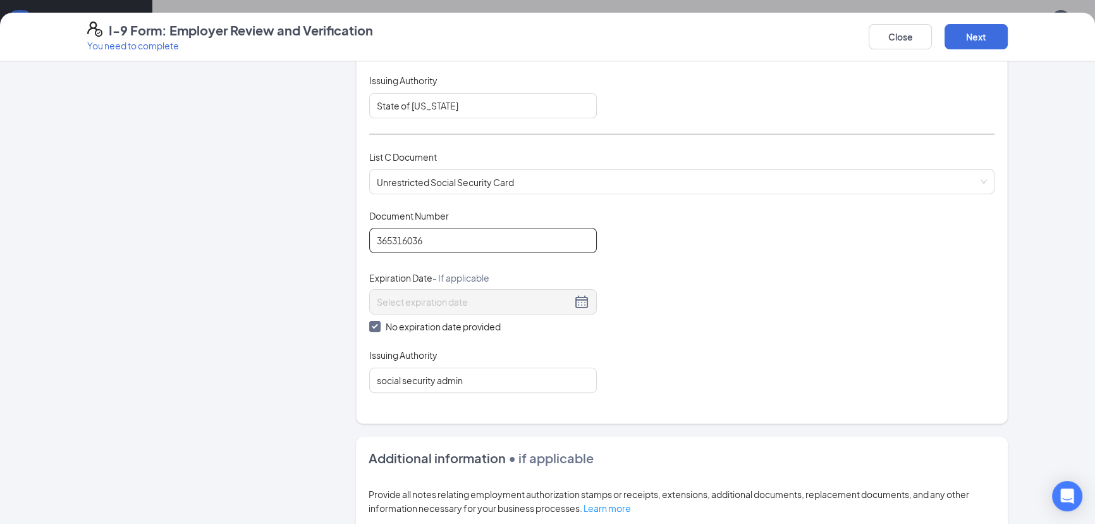
drag, startPoint x: 377, startPoint y: 235, endPoint x: 388, endPoint y: 235, distance: 10.7
click at [381, 235] on input "365316036" at bounding box center [483, 240] width 228 height 25
click at [388, 235] on input "365316036" at bounding box center [483, 240] width 228 height 25
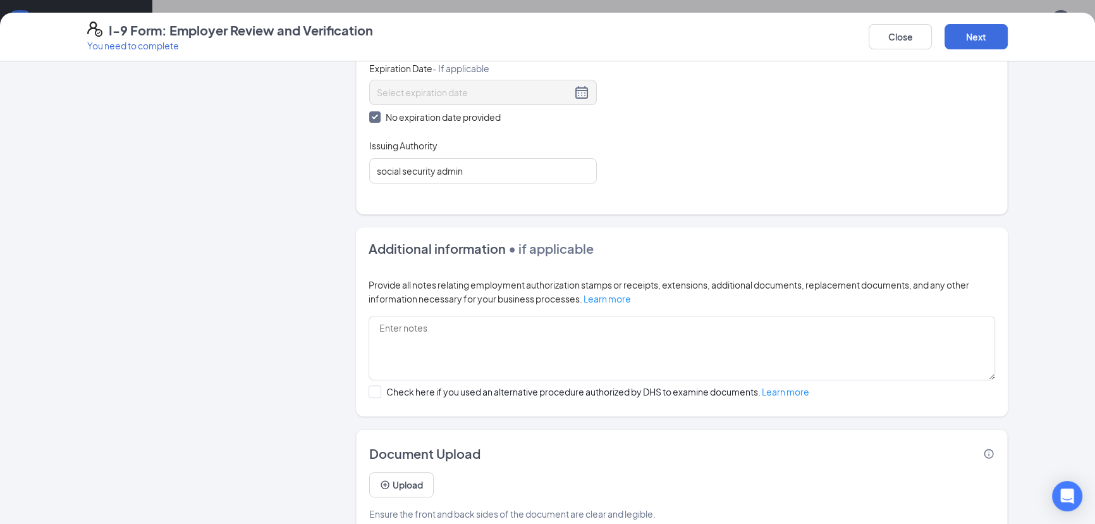
scroll to position [658, 0]
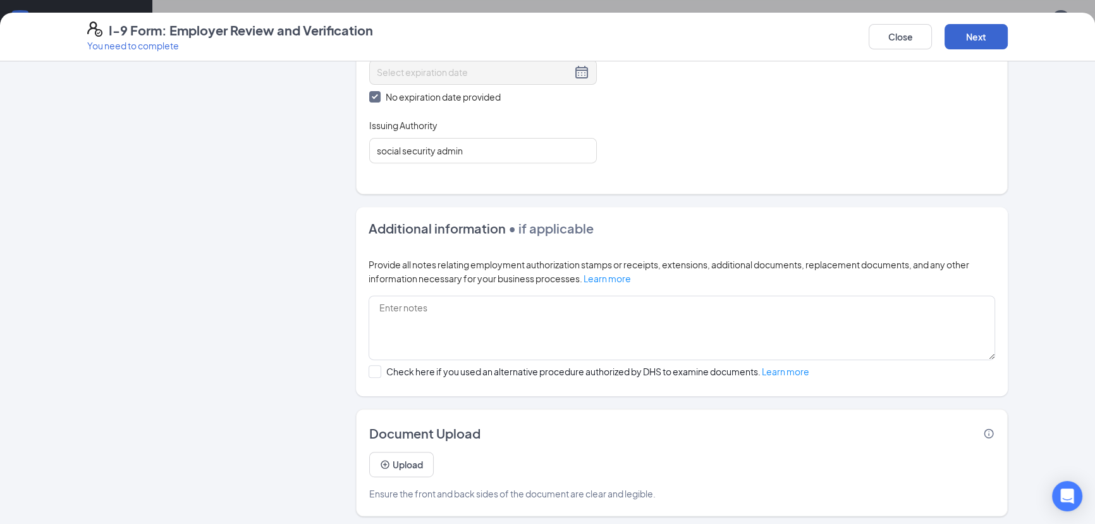
drag, startPoint x: 973, startPoint y: 54, endPoint x: 961, endPoint y: 42, distance: 17.4
click at [968, 54] on div "I-9 Form: Employer Review and Verification You need to complete Close Next" at bounding box center [547, 37] width 1095 height 49
click at [961, 42] on button "Next" at bounding box center [976, 36] width 63 height 25
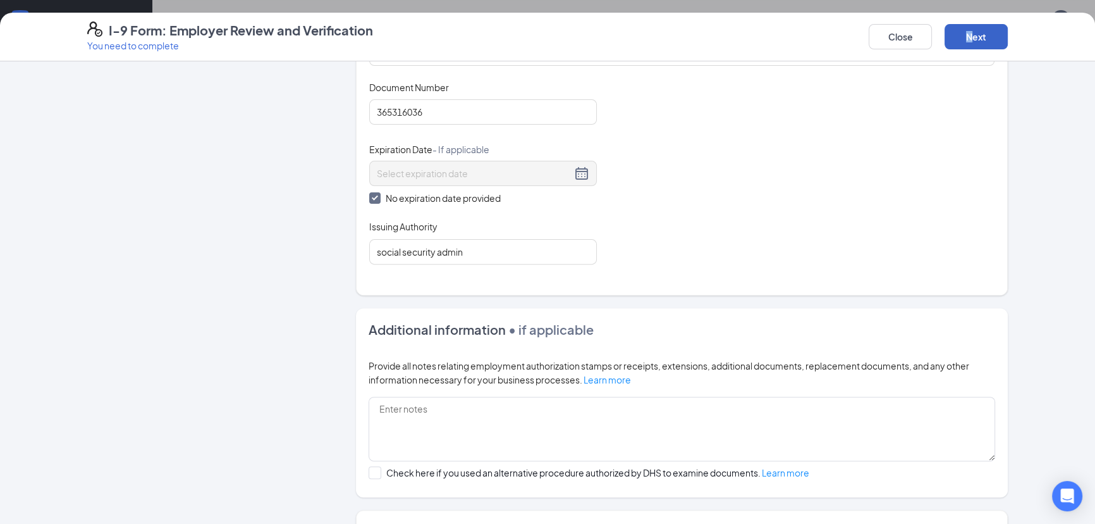
scroll to position [486, 0]
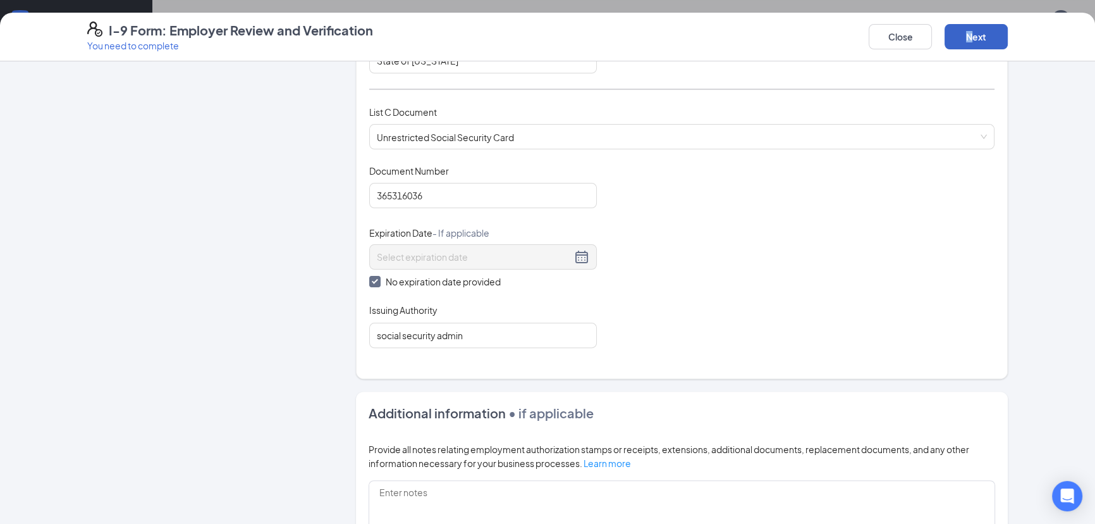
click at [964, 32] on button "Next" at bounding box center [976, 36] width 63 height 25
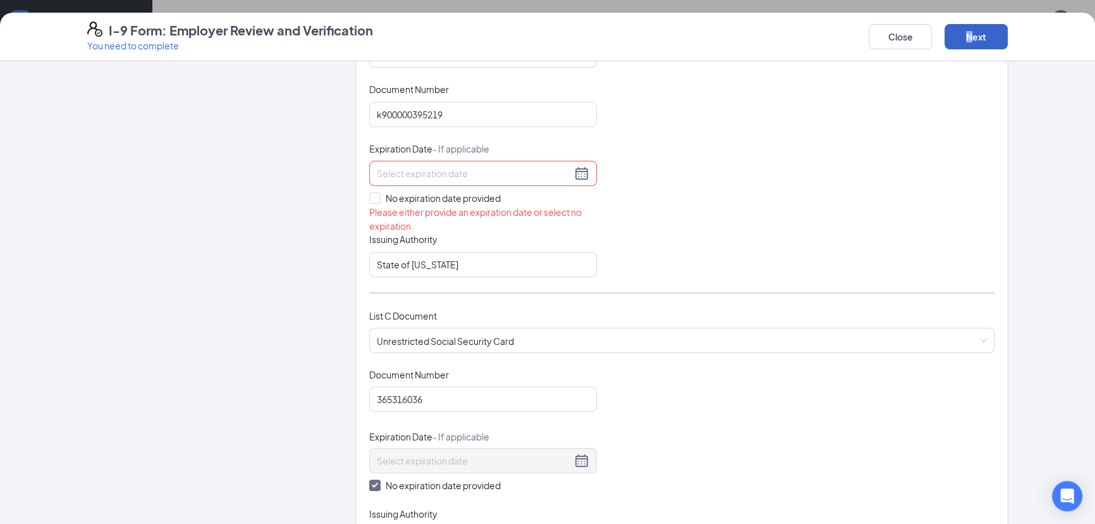
scroll to position [256, 0]
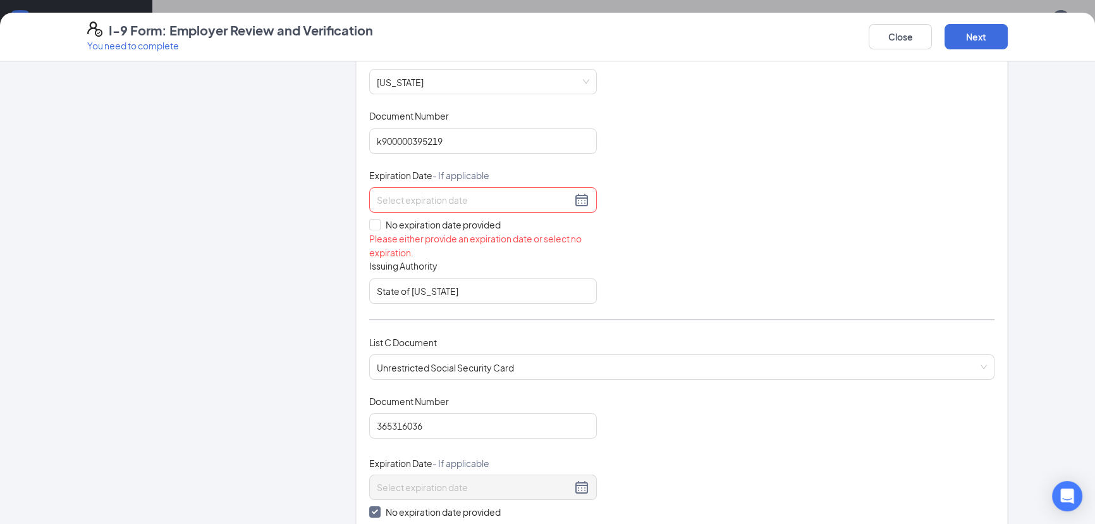
click at [415, 201] on input at bounding box center [474, 200] width 195 height 14
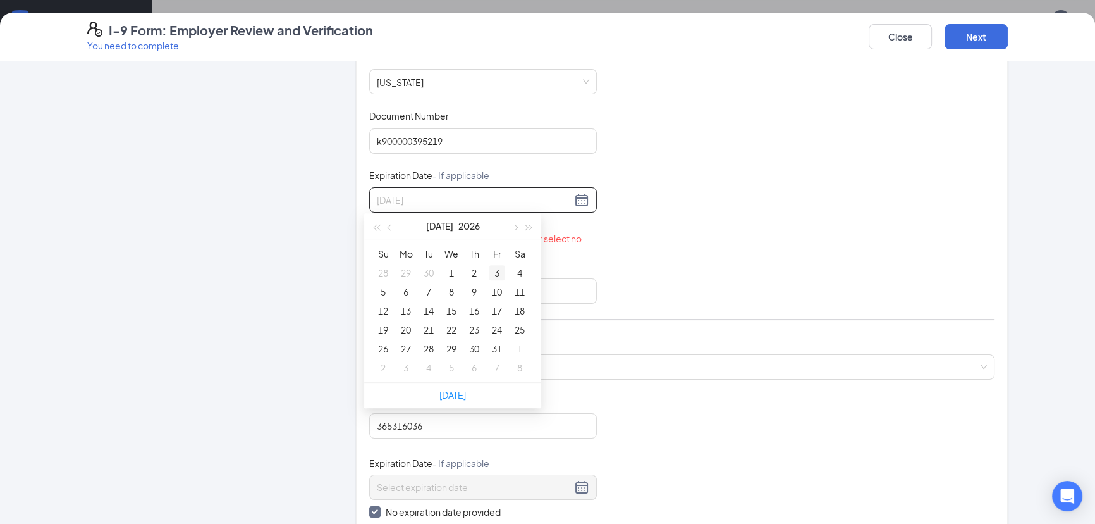
type input "[DATE]"
click at [490, 271] on div "3" at bounding box center [496, 272] width 15 height 15
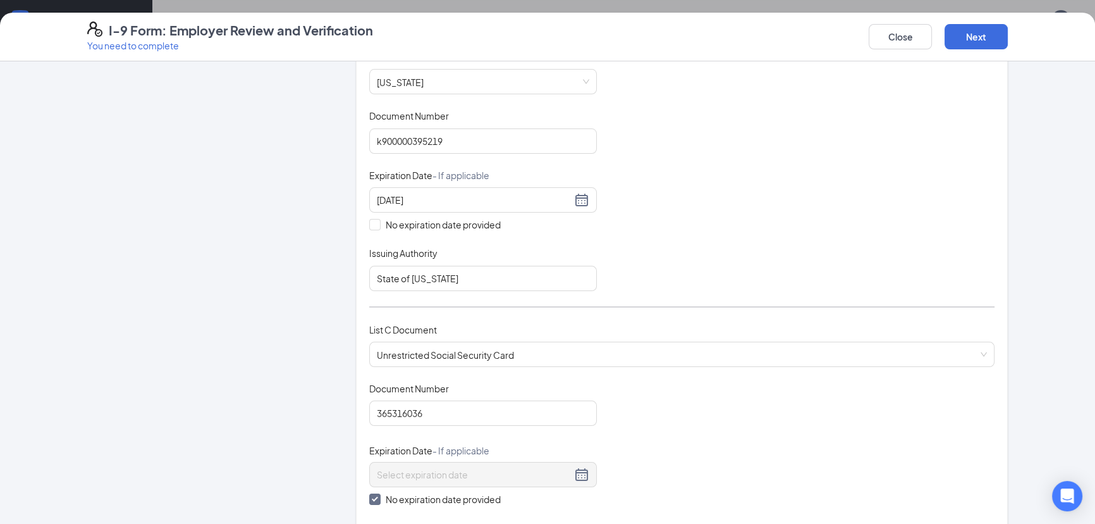
drag, startPoint x: 1017, startPoint y: 28, endPoint x: 974, endPoint y: 30, distance: 43.0
click at [1012, 30] on div "I-9 Form: Employer Review and Verification You need to complete Close Next" at bounding box center [547, 36] width 971 height 30
click at [974, 30] on button "Next" at bounding box center [976, 36] width 63 height 25
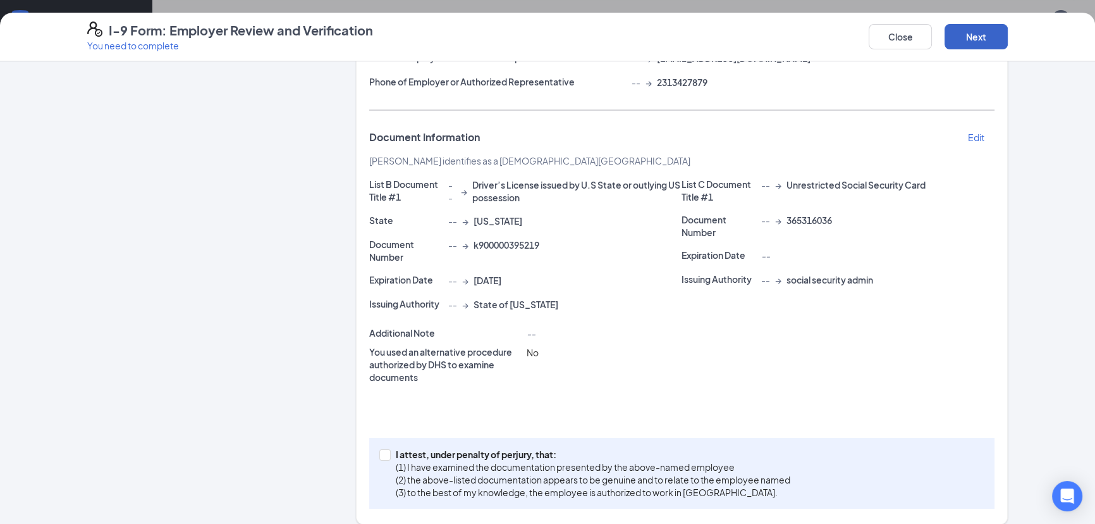
scroll to position [209, 0]
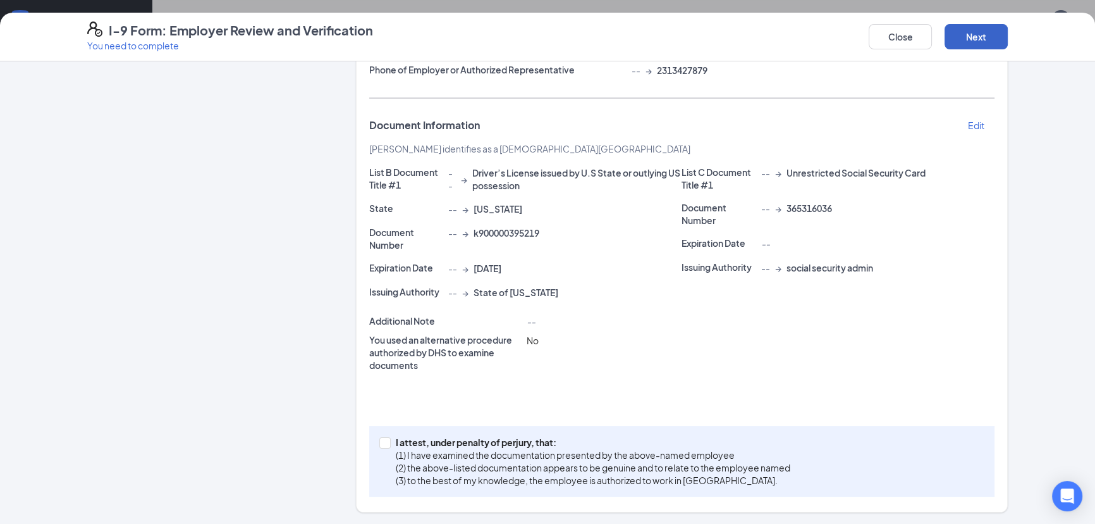
click at [963, 37] on button "Next" at bounding box center [976, 36] width 63 height 25
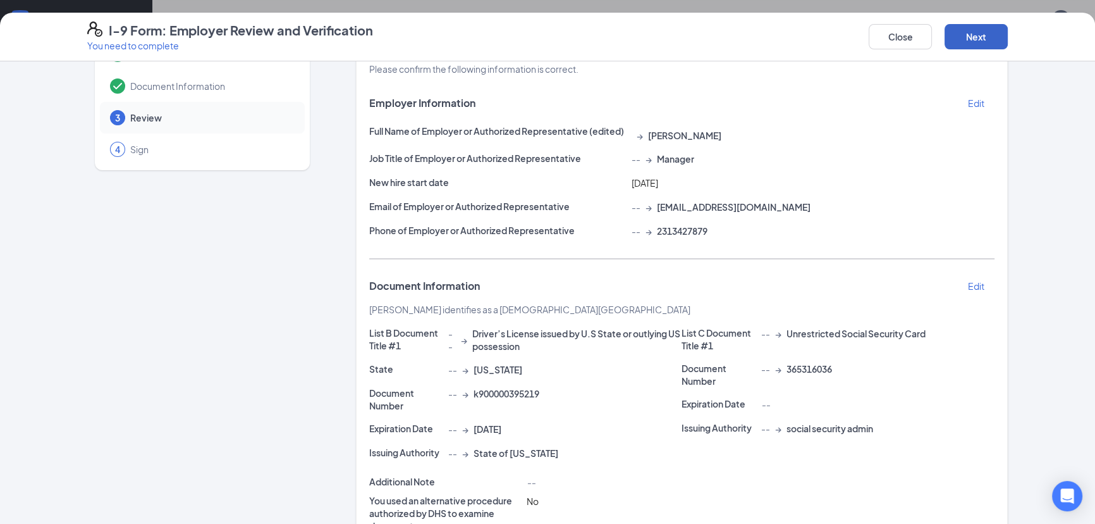
scroll to position [37, 0]
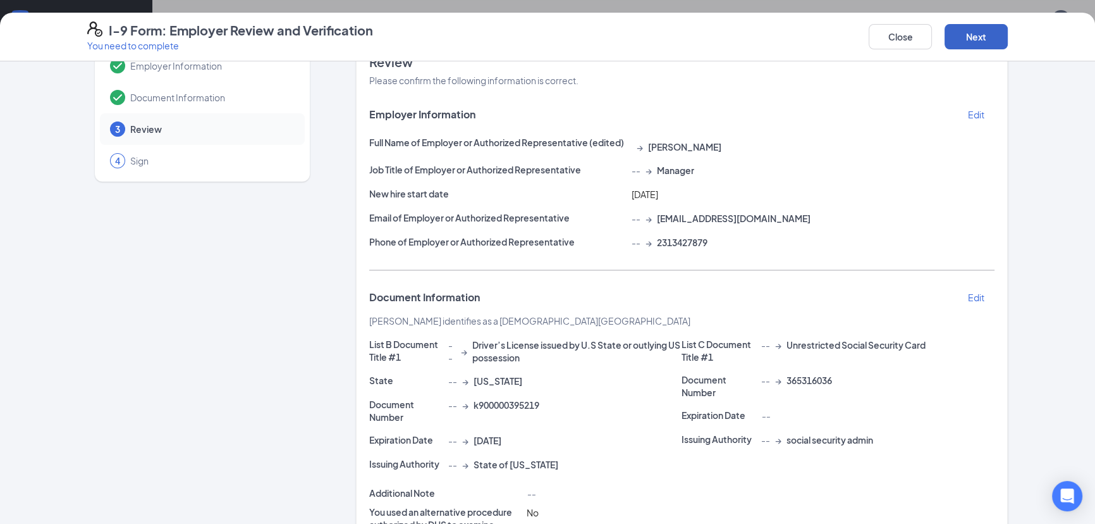
click at [976, 42] on button "Next" at bounding box center [976, 36] width 63 height 25
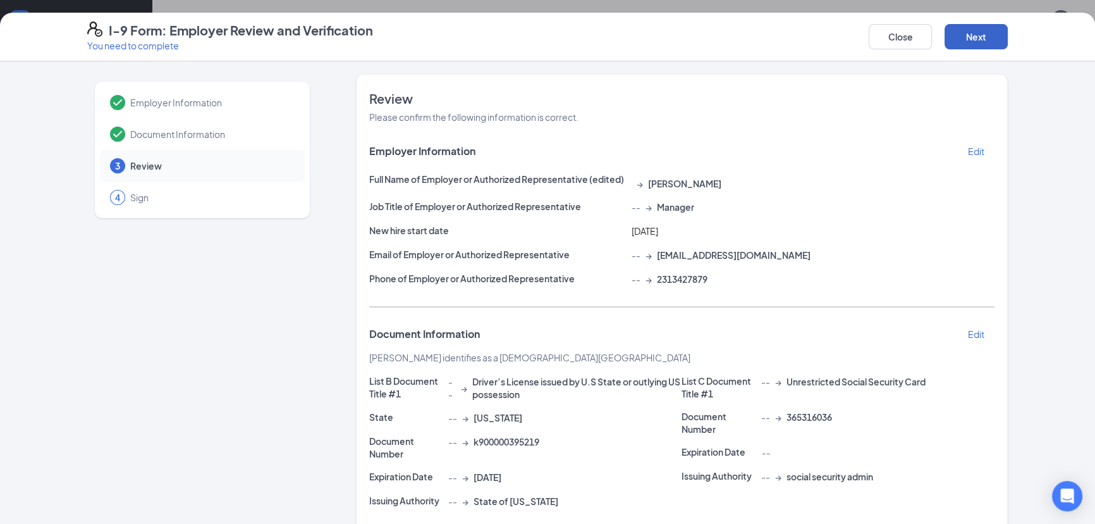
scroll to position [449, 0]
click at [983, 41] on button "Next" at bounding box center [976, 36] width 63 height 25
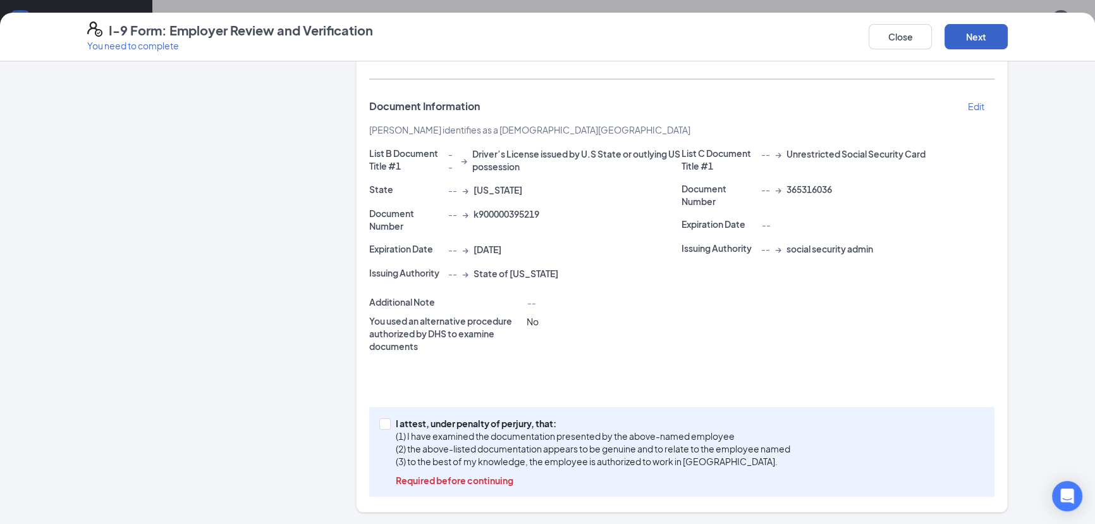
scroll to position [736, 0]
click at [379, 420] on input "I attest, under penalty of [PERSON_NAME], that: (1) I have examined the documen…" at bounding box center [383, 422] width 9 height 9
checkbox input "true"
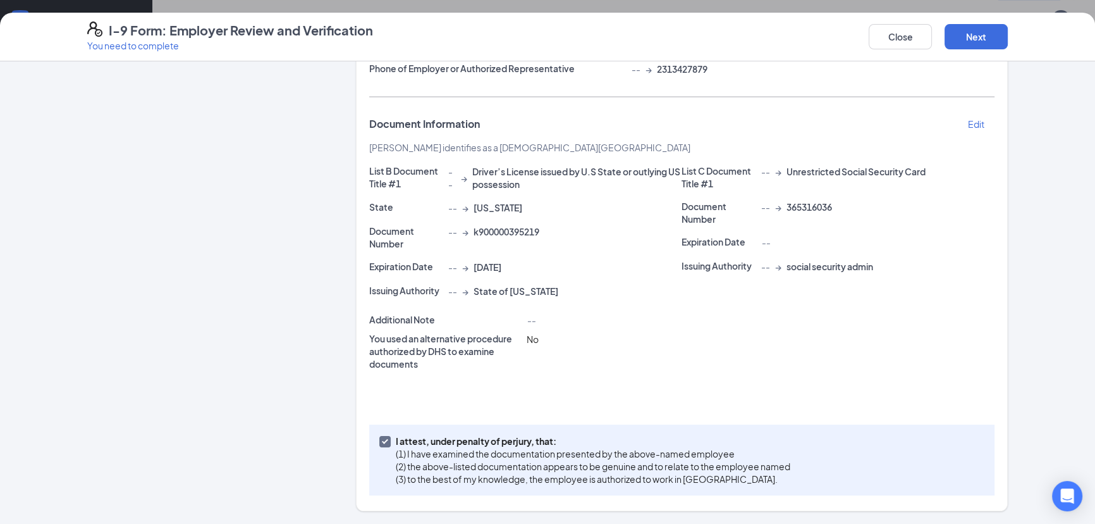
scroll to position [209, 0]
click at [976, 28] on button "Next" at bounding box center [976, 36] width 63 height 25
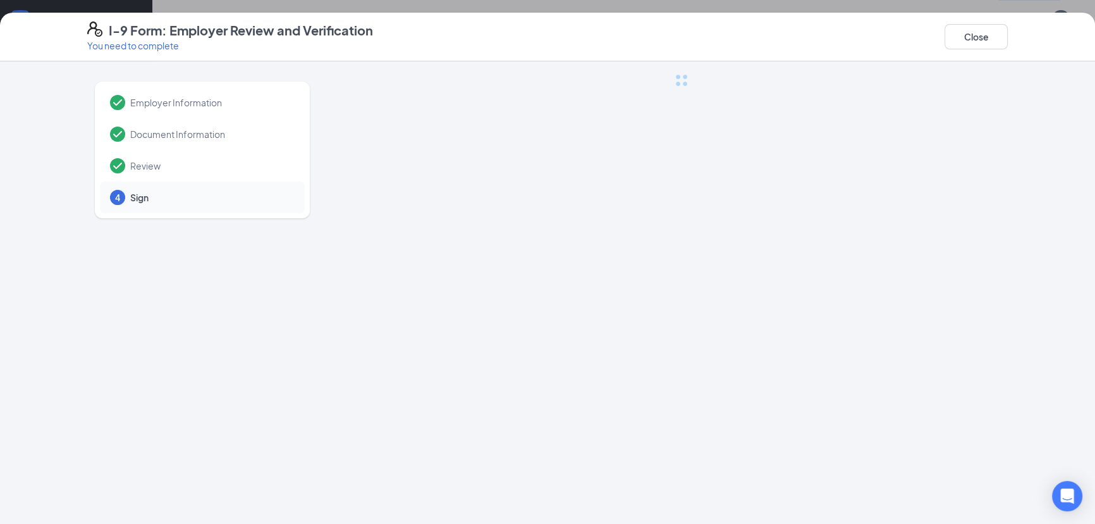
scroll to position [0, 0]
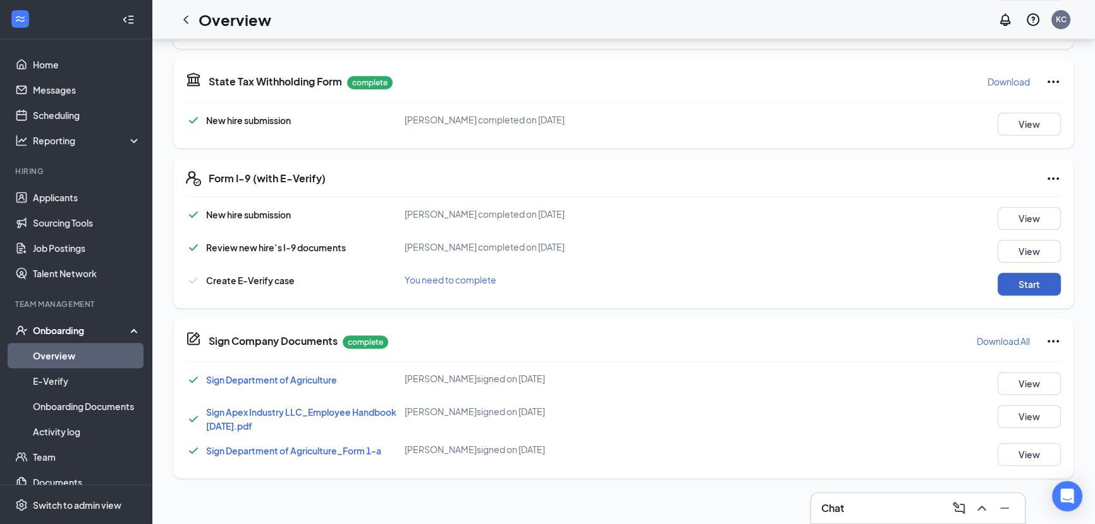
click at [1024, 277] on button "Start" at bounding box center [1029, 284] width 63 height 23
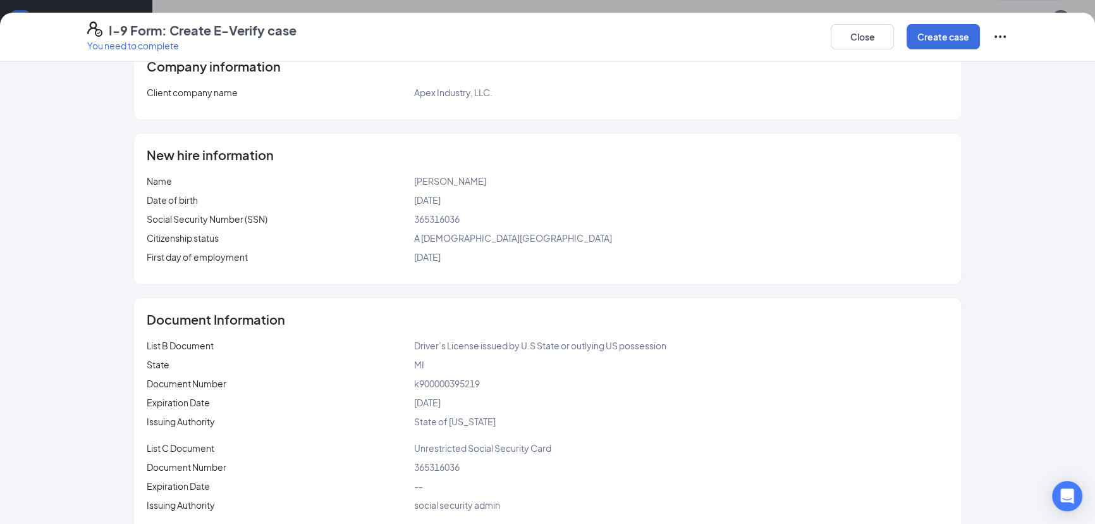
scroll to position [44, 0]
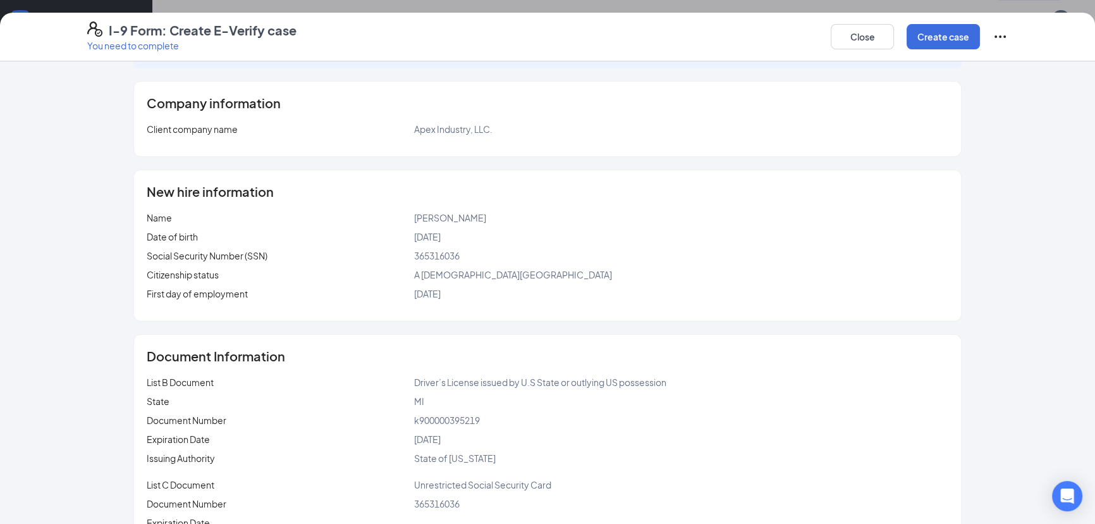
click at [937, 51] on div "Close Create case" at bounding box center [919, 36] width 177 height 30
click at [938, 46] on button "Create case" at bounding box center [943, 36] width 73 height 25
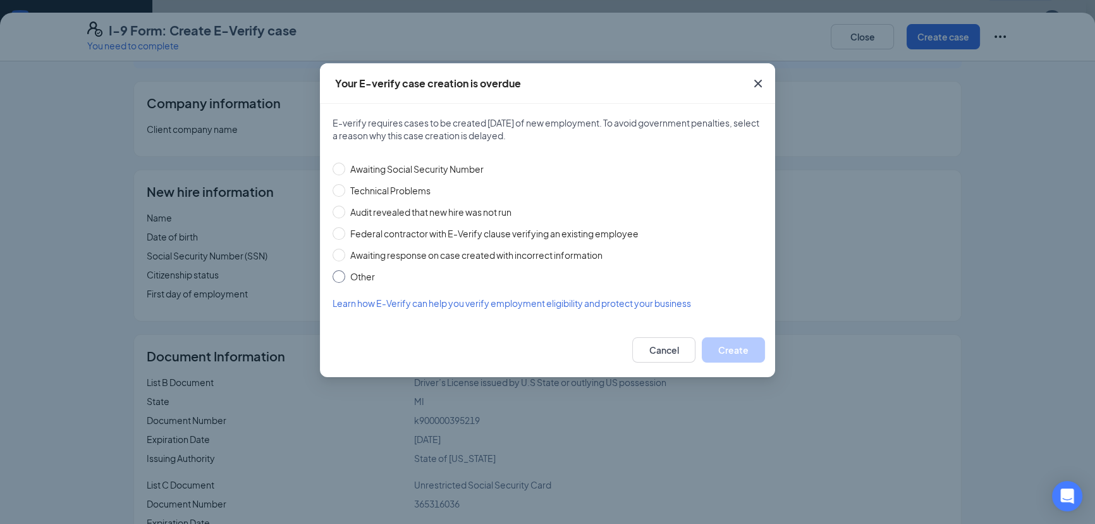
click at [356, 272] on span "Other" at bounding box center [362, 276] width 35 height 14
click at [345, 272] on input "Other" at bounding box center [339, 276] width 13 height 13
radio input "true"
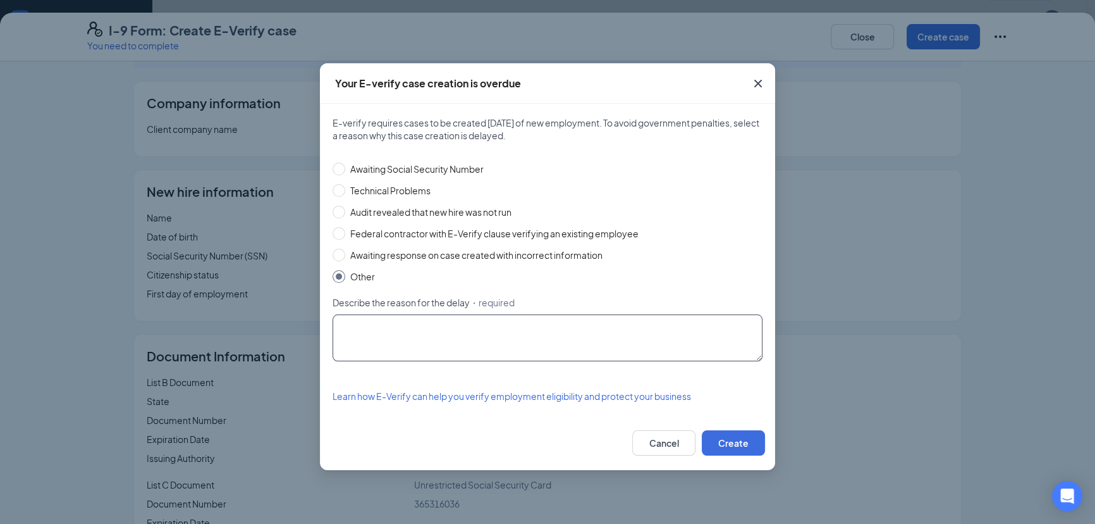
click at [426, 331] on textarea "Describe the reason for the delay ・required" at bounding box center [548, 337] width 430 height 47
type textarea "First day is [DATE]"
click at [745, 437] on button "Create" at bounding box center [733, 442] width 63 height 25
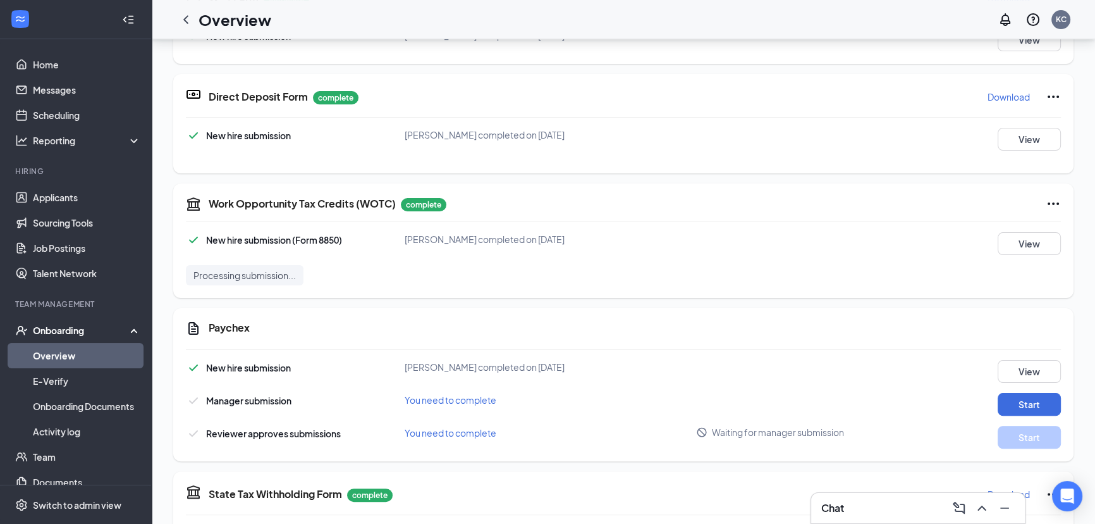
scroll to position [356, 0]
click at [1033, 397] on button "Start" at bounding box center [1029, 403] width 63 height 23
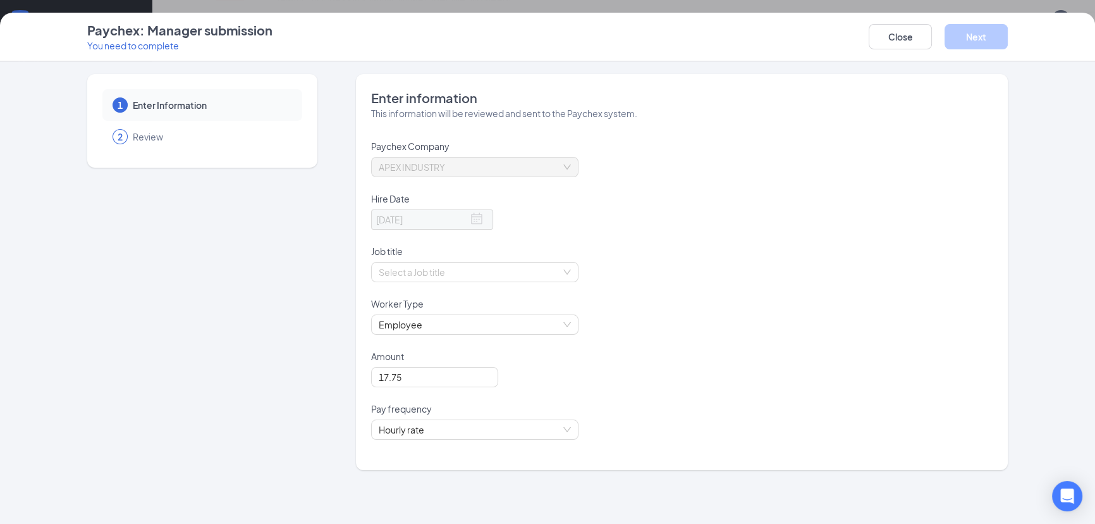
scroll to position [0, 0]
click at [911, 40] on button "Close" at bounding box center [900, 36] width 63 height 25
